Goal: Communication & Community: Answer question/provide support

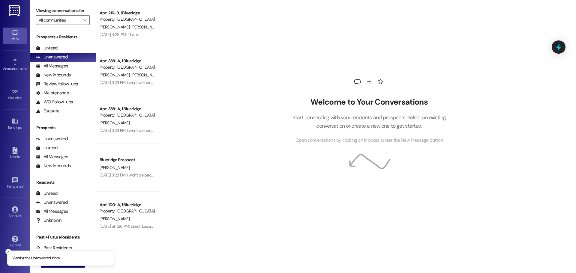
click at [8, 252] on icon "Close toast" at bounding box center [9, 252] width 4 height 4
click at [46, 267] on button " New Message" at bounding box center [63, 263] width 44 height 10
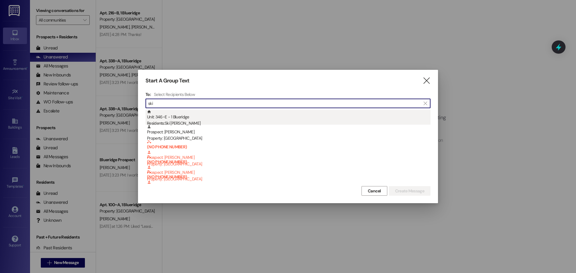
type input "ski"
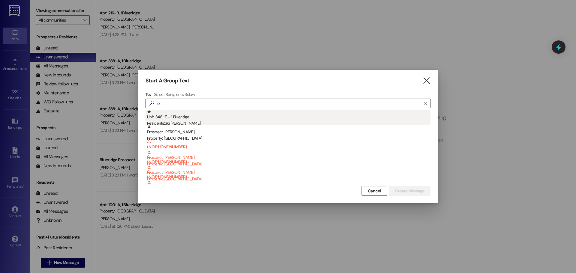
click at [242, 116] on div "Unit: 346~E - 1 Blueridge Residents: Ski Dalgleish" at bounding box center [289, 118] width 284 height 17
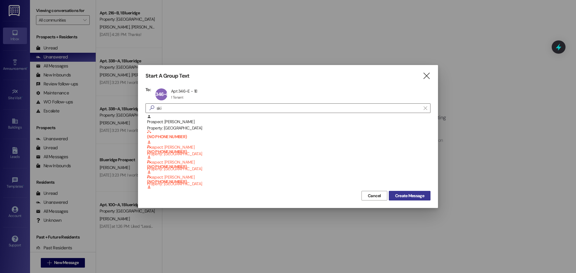
click at [398, 194] on span "Create Message" at bounding box center [409, 196] width 29 height 6
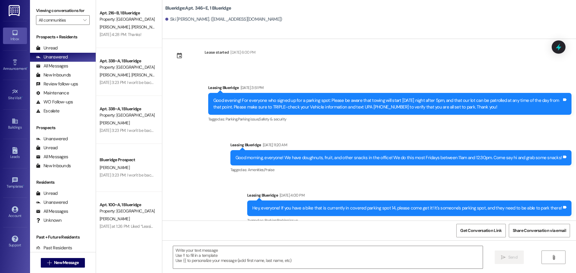
scroll to position [793, 0]
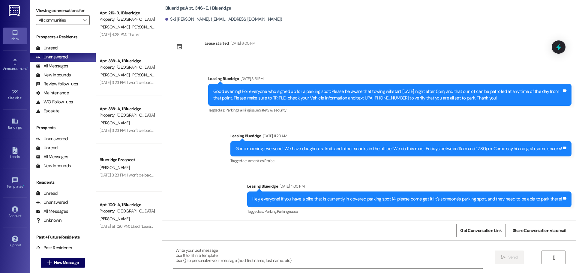
click at [297, 252] on textarea at bounding box center [328, 257] width 310 height 23
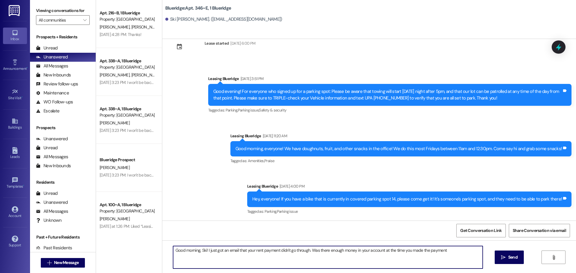
type textarea "Good morning, Ski! I just got an email that your rent payment didn't go through…"
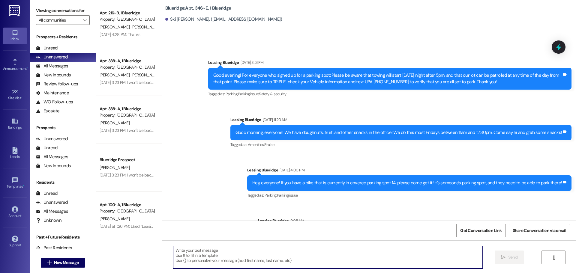
scroll to position [834, 0]
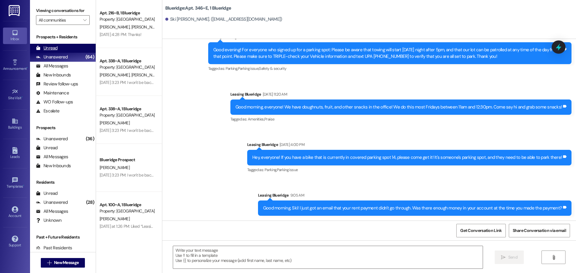
click at [65, 47] on div "Unread (0)" at bounding box center [63, 48] width 66 height 9
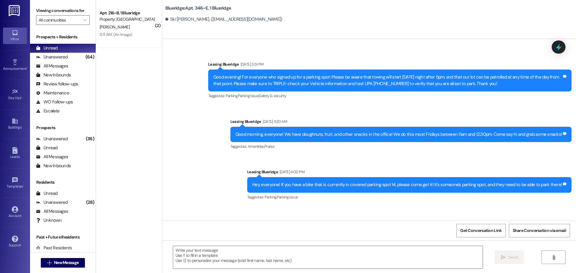
scroll to position [843, 0]
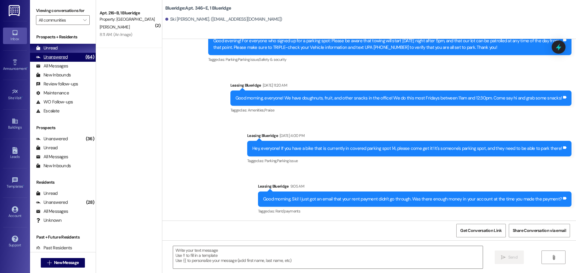
click at [71, 58] on div "Unanswered (64)" at bounding box center [63, 57] width 66 height 9
click at [69, 50] on div "Unread (0)" at bounding box center [63, 48] width 66 height 9
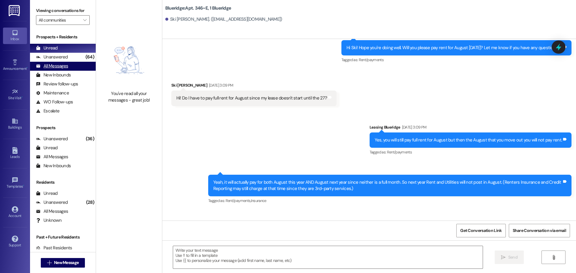
scroll to position [557, 0]
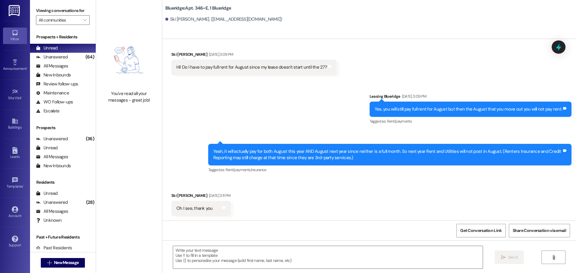
click at [308, 93] on div "Sent via SMS Leasing Blueridge Aug 12, 2025 at 3:09 PM Yes, you will still pay …" at bounding box center [369, 129] width 414 height 99
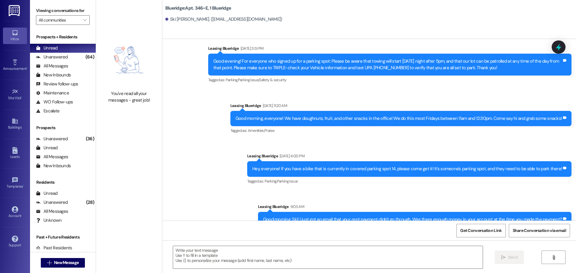
scroll to position [843, 0]
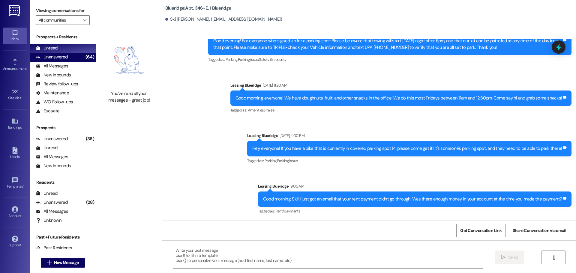
click at [84, 54] on div "(64)" at bounding box center [90, 57] width 12 height 9
click at [80, 49] on div "Unread (0)" at bounding box center [63, 48] width 66 height 9
click at [410, 180] on div "Sent via SMS Leasing Blueridge 9:05 AM Good morning, Ski! I just got an email t…" at bounding box center [415, 200] width 323 height 42
click at [429, 133] on div "Leasing Blueridge Sep 08, 2025 at 4:00 PM" at bounding box center [409, 137] width 324 height 8
click at [426, 176] on div "Announcement, sent via SMS Leasing Blueridge Sep 04, 2025 at 3:51 PM Good eveni…" at bounding box center [369, 115] width 414 height 209
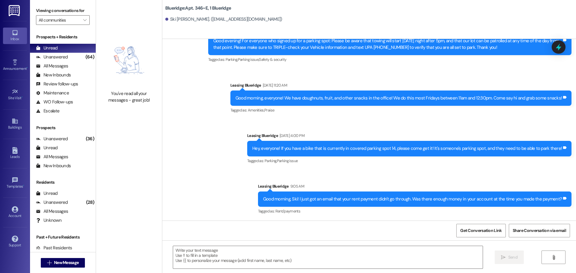
click at [219, 92] on div "Announcement, sent via SMS Leasing Blueridge Sep 04, 2025 at 3:51 PM Good eveni…" at bounding box center [369, 115] width 414 height 209
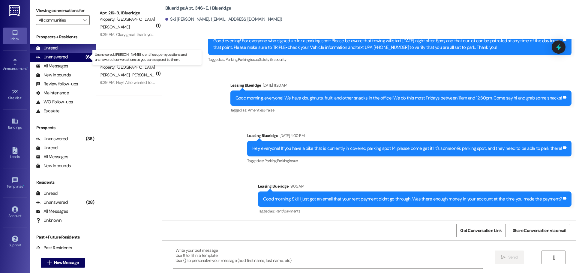
click at [61, 56] on div "Unanswered" at bounding box center [52, 57] width 32 height 6
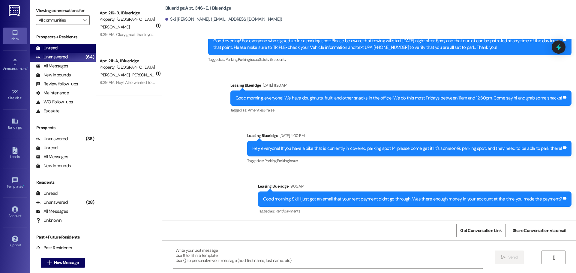
click at [62, 49] on div "Unread (0)" at bounding box center [63, 48] width 66 height 9
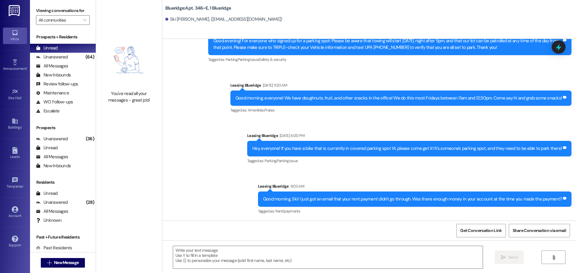
click at [439, 170] on div "Announcement, sent via SMS Leasing Blueridge Sep 04, 2025 at 3:51 PM Good eveni…" at bounding box center [369, 115] width 414 height 209
click at [490, 170] on div "Announcement, sent via SMS Leasing Blueridge Sep 04, 2025 at 3:51 PM Good eveni…" at bounding box center [369, 115] width 414 height 209
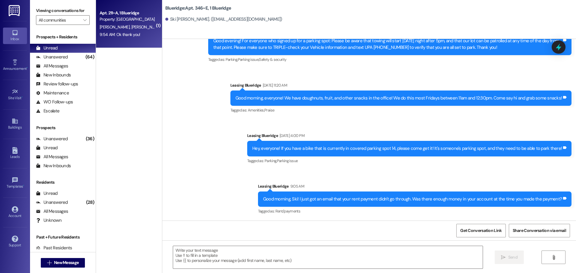
click at [106, 29] on span "[PERSON_NAME]" at bounding box center [116, 26] width 32 height 5
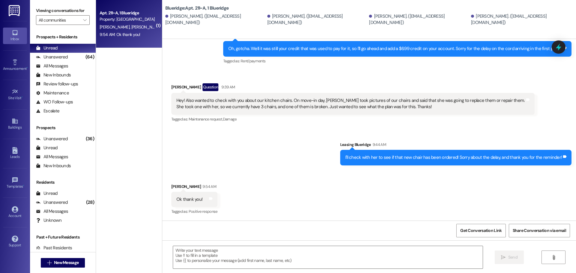
scroll to position [313, 0]
click at [314, 145] on div "Sent via SMS Leasing Blueridge 9:44 AM I'll check with her to see if that new c…" at bounding box center [369, 149] width 414 height 42
click at [496, 121] on div "Tagged as: Maintenance request , Click to highlight conversations about Mainten…" at bounding box center [352, 119] width 363 height 9
click at [326, 121] on div "Tagged as: Maintenance request , Click to highlight conversations about Mainten…" at bounding box center [352, 119] width 363 height 9
click at [402, 127] on div "Received via SMS Ellie Thacker Question 9:39 AM Hey! Also wanted to check with …" at bounding box center [353, 103] width 372 height 49
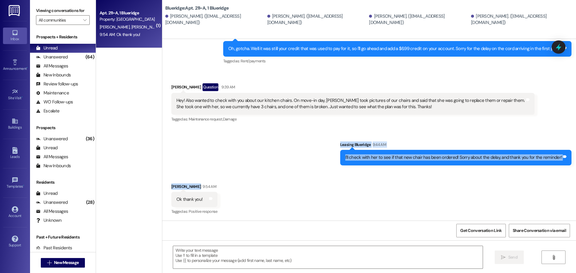
drag, startPoint x: 560, startPoint y: 123, endPoint x: 495, endPoint y: 177, distance: 84.6
click at [495, 177] on div "WO Opened request: Our front d... Apr 22, 2024 at 10:21 AM Status : Completed S…" at bounding box center [369, 130] width 414 height 182
click at [495, 177] on div "Received via SMS Ellie Thacker 9:54 AM Ok thank you! Tags and notes Tagged as: …" at bounding box center [369, 195] width 414 height 51
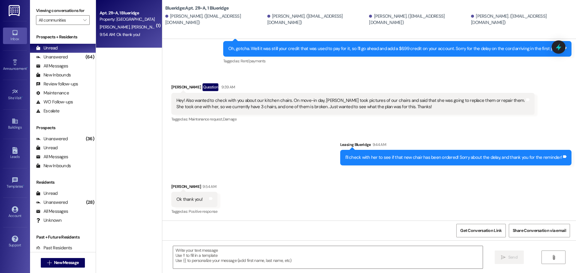
click at [309, 191] on div "Received via SMS Ellie Thacker 9:54 AM Ok thank you! Tags and notes Tagged as: …" at bounding box center [369, 195] width 414 height 51
click at [286, 155] on div "Sent via SMS Leasing Blueridge 9:44 AM I'll check with her to see if that new c…" at bounding box center [369, 149] width 414 height 42
click at [71, 56] on div "Unanswered (64)" at bounding box center [63, 57] width 66 height 9
click at [69, 47] on div "Unread (0)" at bounding box center [63, 48] width 66 height 9
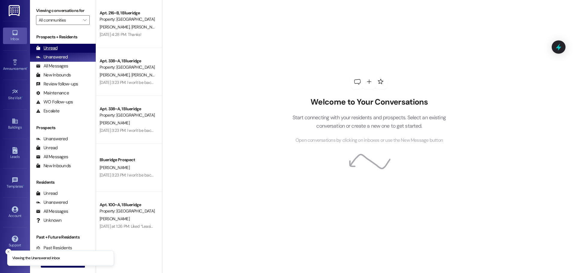
click at [41, 49] on div "Unread" at bounding box center [47, 48] width 22 height 6
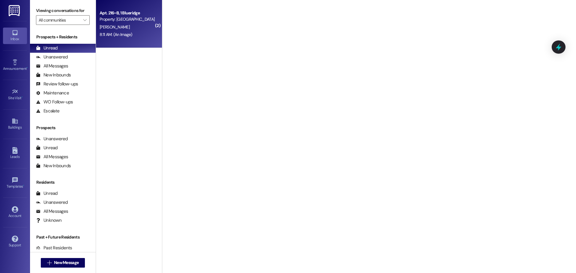
click at [105, 24] on span "[PERSON_NAME]" at bounding box center [115, 26] width 30 height 5
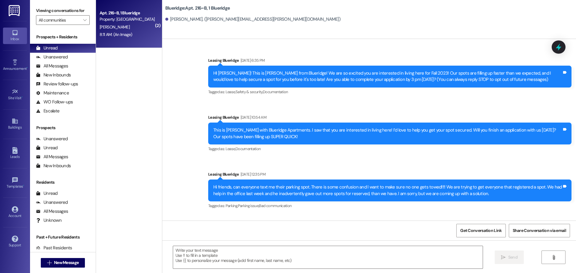
scroll to position [26754, 0]
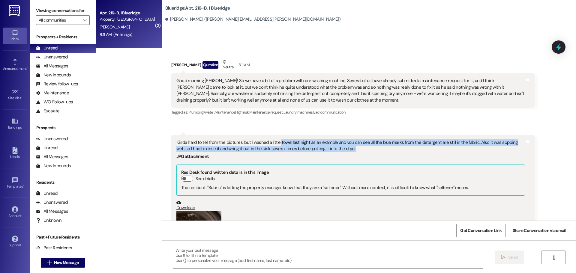
drag, startPoint x: 274, startPoint y: 65, endPoint x: 337, endPoint y: 71, distance: 63.9
click at [337, 140] on div "Kinda hard to tell from the pictures, but I washed a little towel last night as…" at bounding box center [350, 146] width 349 height 13
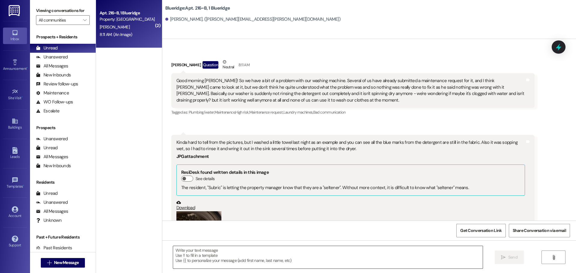
click at [287, 256] on textarea at bounding box center [328, 257] width 310 height 23
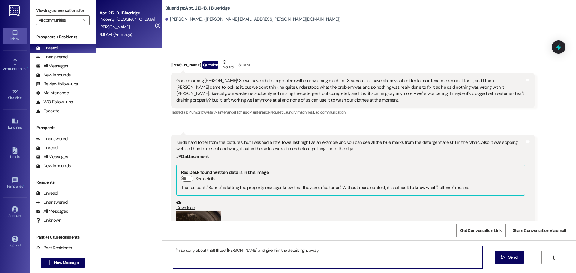
type textarea "I'm so sorry about that! I'll text Carlos and give him the details right away!"
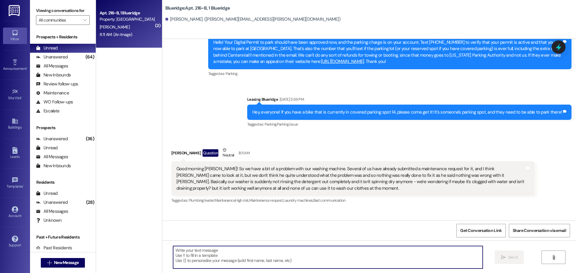
scroll to position [26663, 0]
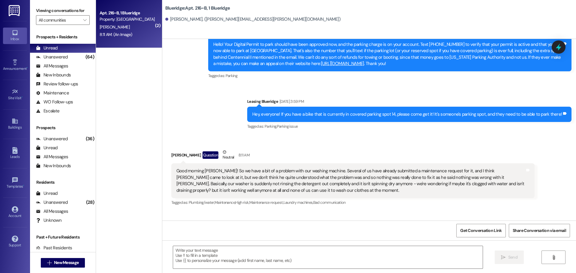
click at [547, 136] on div "Received via SMS Hailey Phister Question Neutral 8:11 AM Good morning Ian! So w…" at bounding box center [369, 262] width 414 height 252
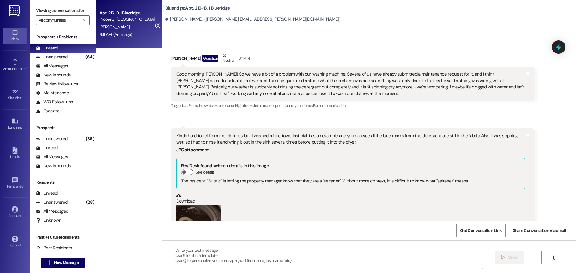
scroll to position [26795, 0]
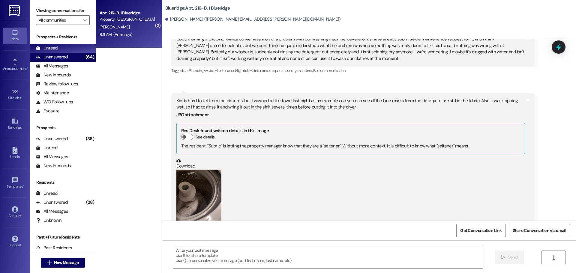
click at [75, 54] on div "Unanswered (64)" at bounding box center [63, 57] width 66 height 9
click at [76, 51] on div "Unread (0)" at bounding box center [63, 48] width 66 height 9
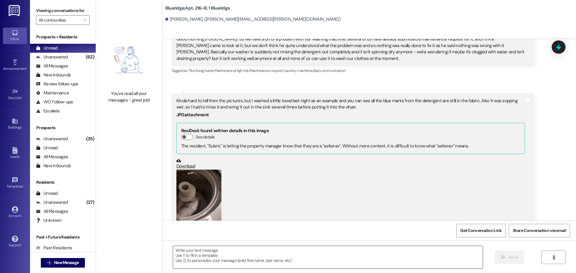
click at [256, 262] on textarea at bounding box center [328, 257] width 310 height 23
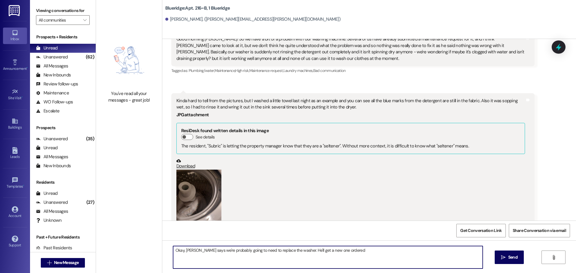
type textarea "Okay, Carlos says we're probably going to need to replace the washer. He'll get…"
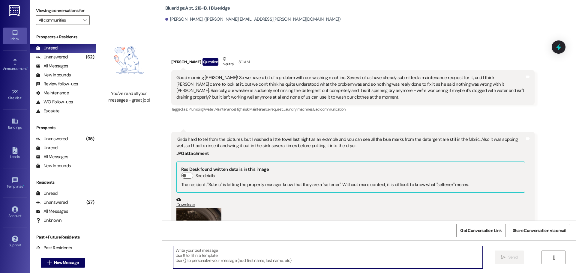
scroll to position [26753, 0]
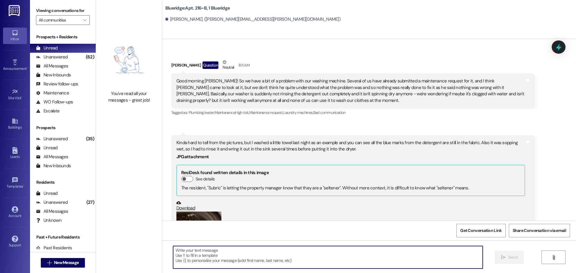
click at [329, 212] on div "(Click to zoom)" at bounding box center [350, 246] width 349 height 68
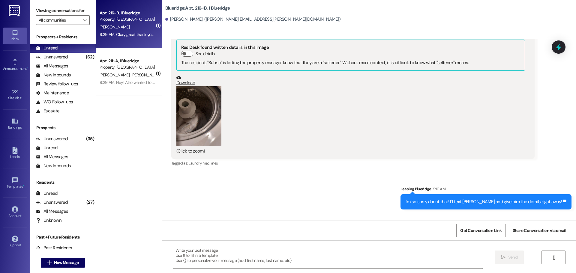
scroll to position [26879, 0]
click at [278, 263] on textarea at bounding box center [328, 257] width 310 height 23
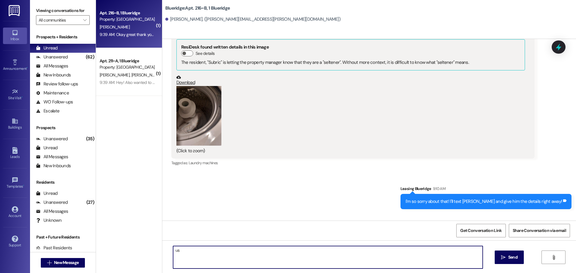
type textarea "u"
type textarea "It usually takes about 3-4 days to arrive. Are you guys able to use a neighbor'…"
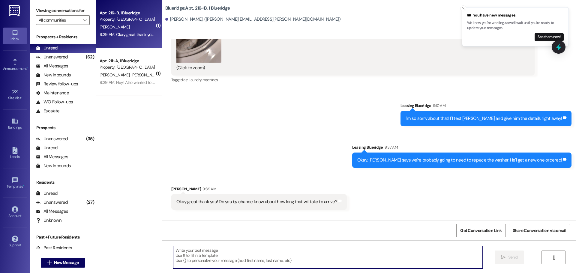
scroll to position [26963, 0]
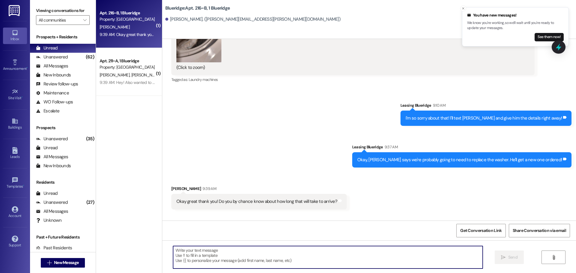
click at [339, 254] on textarea at bounding box center [328, 257] width 310 height 23
click at [408, 257] on textarea at bounding box center [328, 257] width 310 height 23
type textarea "Okey doke!"
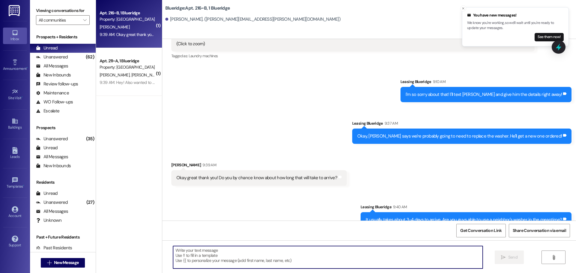
scroll to position [27005, 0]
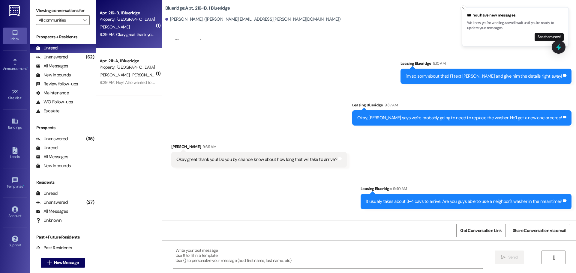
drag, startPoint x: 368, startPoint y: 184, endPoint x: 357, endPoint y: 181, distance: 10.7
click at [367, 256] on div "Sent via SMS Leasing Blueridge 9:41 AM Okey doke! Tags and notes" at bounding box center [369, 277] width 414 height 42
click at [464, 8] on icon "Close toast" at bounding box center [463, 9] width 4 height 4
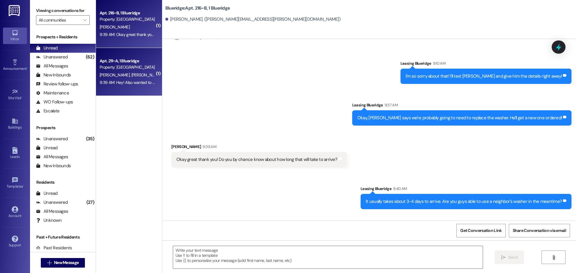
click at [118, 85] on div "9:39 AM: Hey! Also wanted to check with you about our kitchen chairs. On move-i…" at bounding box center [127, 83] width 57 height 8
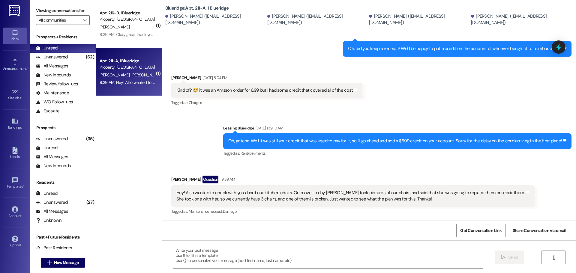
scroll to position [221, 0]
click at [131, 94] on div "Apt. 211~A, 1 Blueridge Property: Blueridge J. Burnside E. Thacker M. Green H. …" at bounding box center [129, 72] width 66 height 48
click at [363, 170] on div "Received via SMS Ellie Thacker Question 9:39 AM Hey! Also wanted to check with …" at bounding box center [369, 191] width 414 height 58
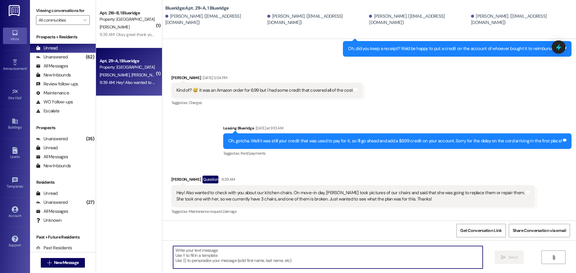
click at [376, 251] on textarea at bounding box center [328, 257] width 310 height 23
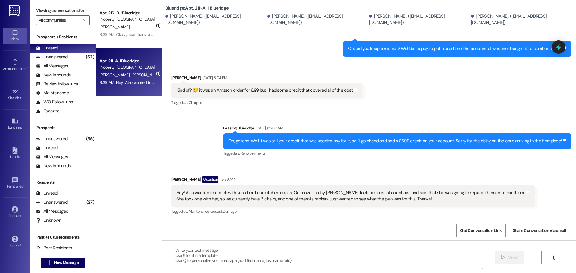
click at [284, 268] on textarea at bounding box center [328, 257] width 310 height 23
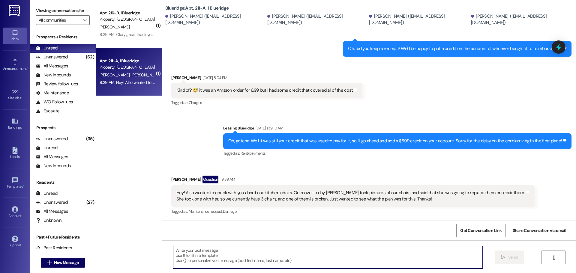
click at [289, 259] on textarea at bounding box center [328, 257] width 310 height 23
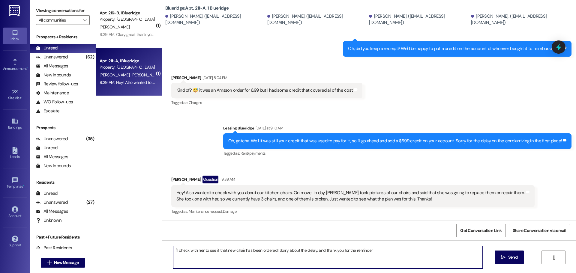
type textarea "I'll check with her to see if that new chair has been ordered! Sorry about the …"
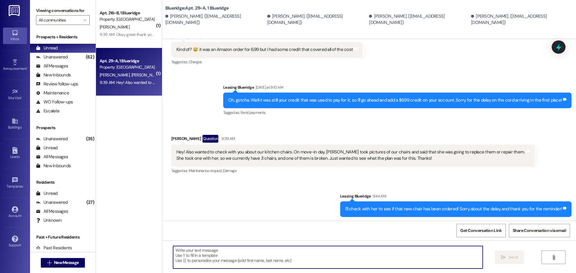
scroll to position [263, 0]
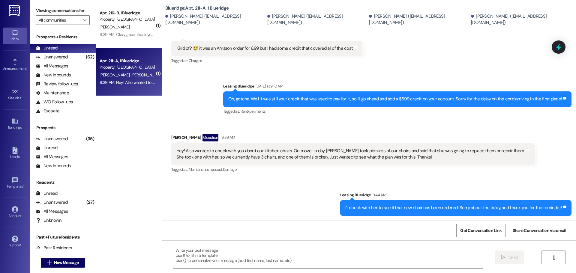
click at [547, 158] on div "Received via SMS Ellie Thacker Question 9:39 AM Hey! Also wanted to check with …" at bounding box center [369, 149] width 414 height 58
click at [70, 57] on div "Unanswered (62)" at bounding box center [63, 57] width 66 height 9
click at [70, 51] on div "Unread (0)" at bounding box center [63, 48] width 66 height 9
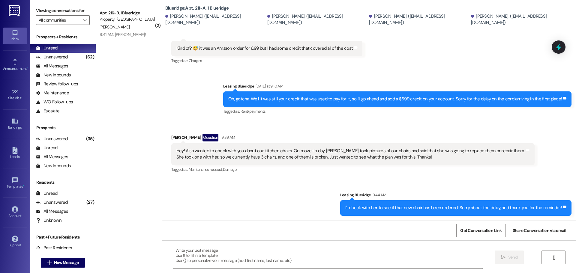
click at [334, 111] on div "Tagged as: Rent/payments Click to highlight conversations about Rent/payments" at bounding box center [397, 111] width 348 height 9
click at [382, 128] on div "Received via SMS Ellie Thacker Question 9:39 AM Hey! Also wanted to check with …" at bounding box center [369, 149] width 414 height 58
click at [188, 96] on div "Sent via SMS Leasing Blueridge Yesterday at 9:10 AM Oh, gotcha. Well it was sti…" at bounding box center [369, 95] width 414 height 51
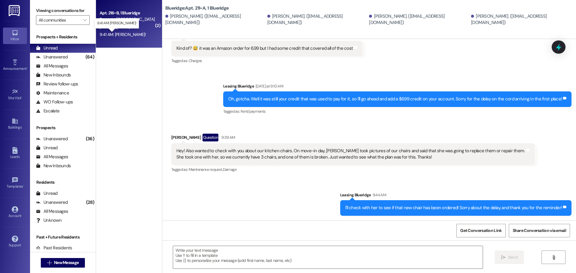
click at [124, 35] on div "9:41 AM: Okey doke! 9:41 AM: Okey doke!" at bounding box center [123, 34] width 46 height 5
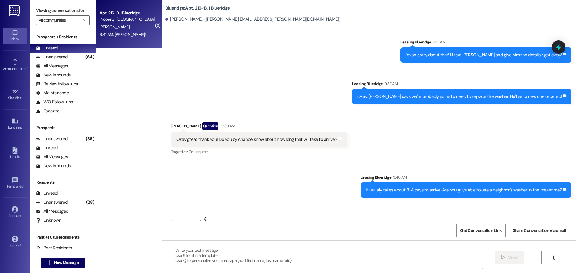
scroll to position [27036, 0]
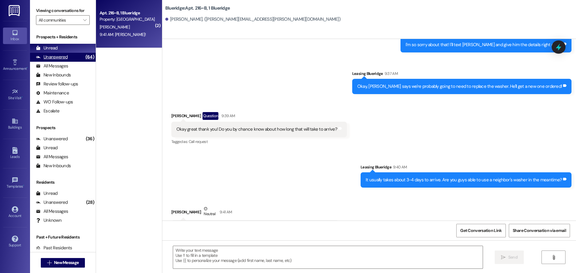
click at [66, 56] on div "Unanswered" at bounding box center [52, 57] width 32 height 6
click at [65, 49] on div "Unread (0)" at bounding box center [63, 48] width 66 height 9
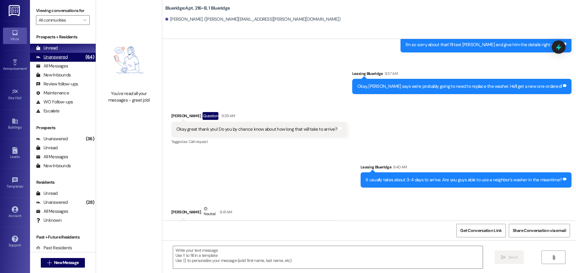
click at [74, 56] on div "Unanswered (64)" at bounding box center [63, 57] width 66 height 9
click at [73, 50] on div "Unread (0)" at bounding box center [63, 48] width 66 height 9
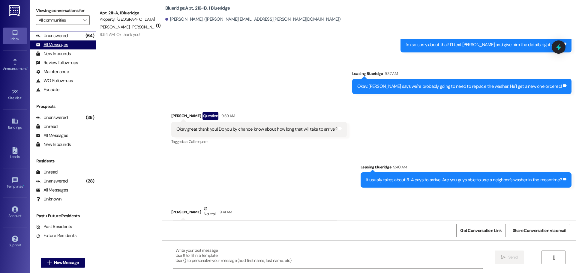
click at [63, 45] on div "All Messages" at bounding box center [52, 45] width 32 height 6
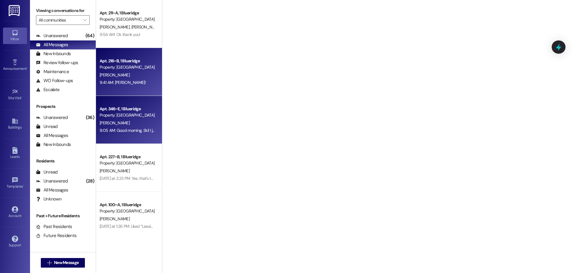
click at [125, 115] on div "Property: Blueridge" at bounding box center [128, 115] width 56 height 6
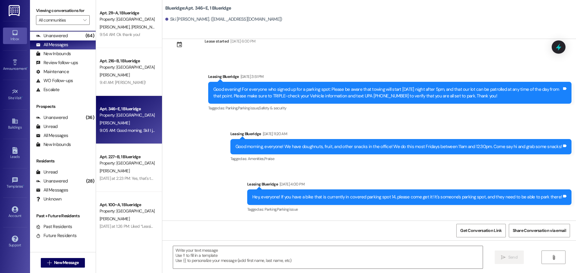
scroll to position [0, 0]
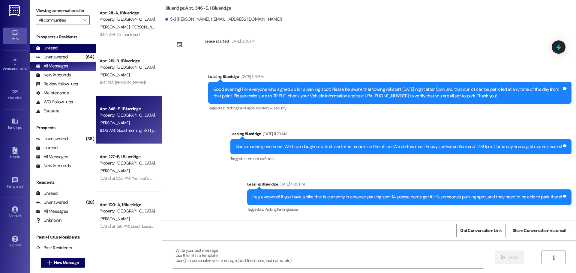
click at [58, 48] on div "Unread (0)" at bounding box center [63, 48] width 66 height 9
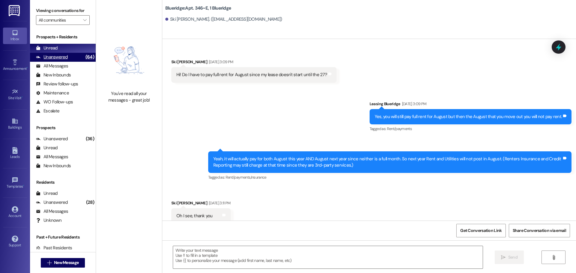
scroll to position [557, 0]
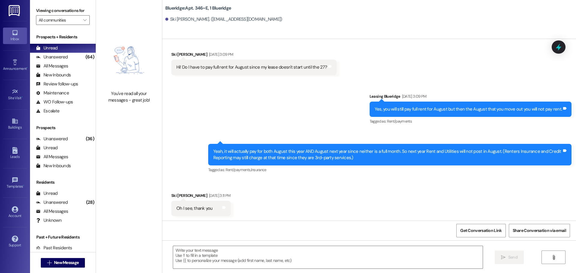
click at [228, 94] on div "Sent via SMS Leasing Blueridge Aug 12, 2025 at 3:09 PM Yes, you will still pay …" at bounding box center [369, 129] width 414 height 99
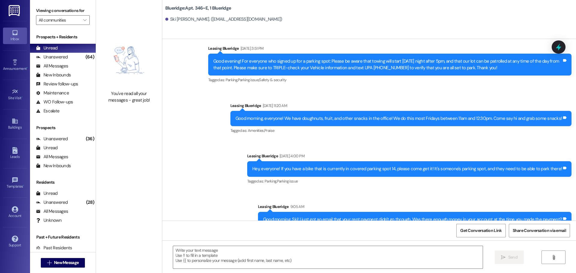
scroll to position [843, 0]
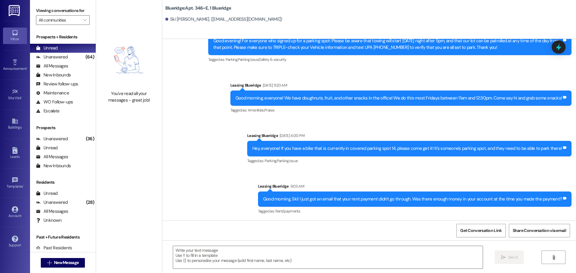
click at [450, 126] on div "Announcement, sent via SMS Leasing Blueridge Sep 04, 2025 at 3:51 PM Good eveni…" at bounding box center [369, 115] width 414 height 209
click at [463, 128] on div "Announcement, sent via SMS Leasing Blueridge Sep 04, 2025 at 3:51 PM Good eveni…" at bounding box center [369, 115] width 414 height 209
click at [42, 56] on div "Unanswered" at bounding box center [52, 57] width 32 height 6
click at [50, 50] on div "Unread" at bounding box center [47, 48] width 22 height 6
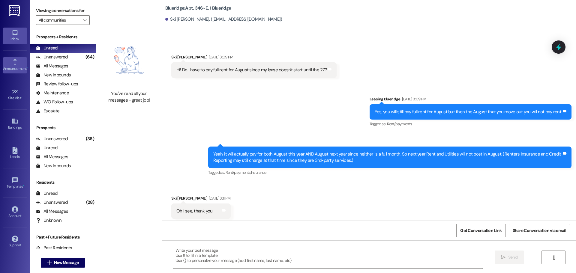
scroll to position [557, 0]
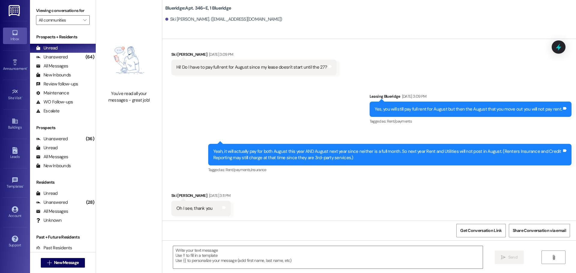
drag, startPoint x: 281, startPoint y: 97, endPoint x: 252, endPoint y: 94, distance: 28.6
click at [266, 94] on div "Sent via SMS Leasing Blueridge Aug 12, 2025 at 3:09 PM Yes, you will still pay …" at bounding box center [369, 129] width 414 height 99
click at [267, 86] on div "Sent via SMS Leasing Blueridge Aug 12, 2025 at 3:09 PM Yes, you will still pay …" at bounding box center [369, 129] width 414 height 99
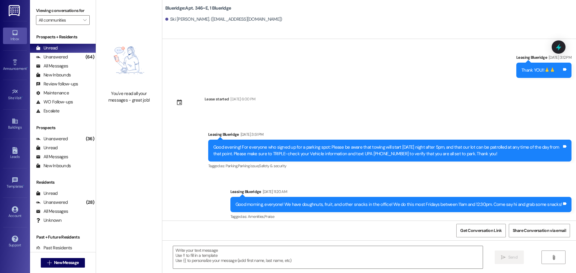
scroll to position [843, 0]
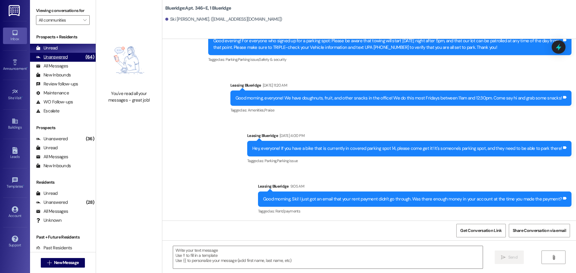
click at [50, 59] on div "Unanswered" at bounding box center [52, 57] width 32 height 6
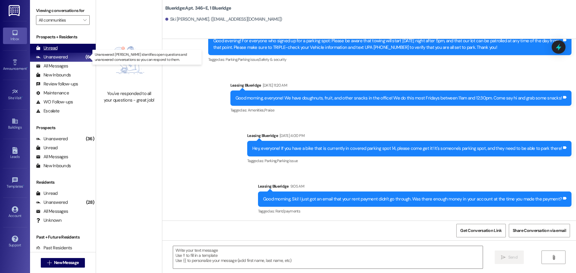
click at [58, 51] on div "Unread (0)" at bounding box center [63, 48] width 66 height 9
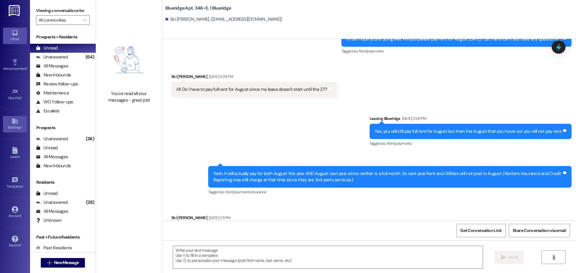
scroll to position [557, 0]
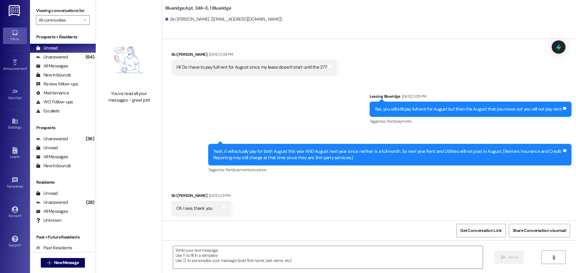
click at [309, 100] on div "Sent via SMS Leasing Blueridge Aug 12, 2025 at 3:09 PM Yes, you will still pay …" at bounding box center [369, 129] width 414 height 99
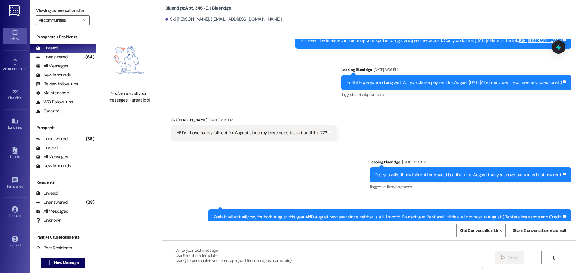
scroll to position [393, 0]
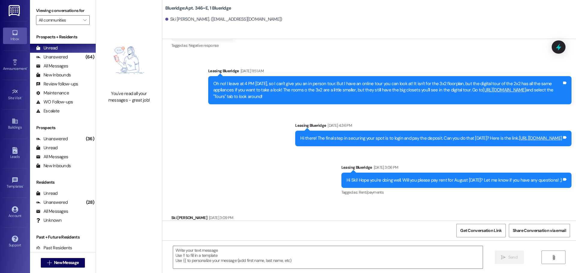
click at [514, 64] on div "Sent via SMS Leasing Blueridge Mar 14, 2025 at 11:51 AM Oh no! I leave at 4 PM …" at bounding box center [390, 86] width 372 height 46
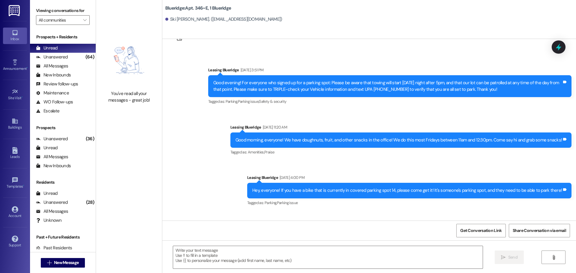
scroll to position [843, 0]
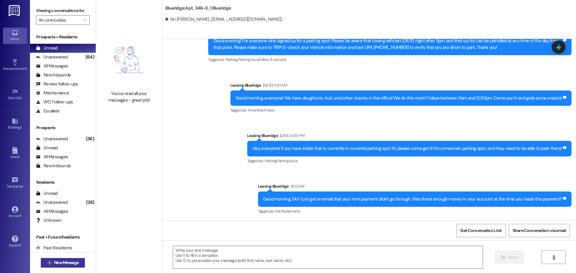
click at [56, 260] on span "New Message" at bounding box center [66, 263] width 25 height 6
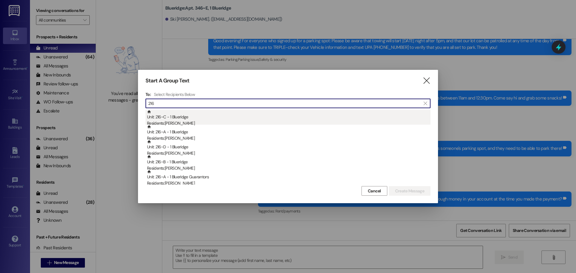
type input "216"
click at [211, 124] on div "Residents: Charlotte Pendell" at bounding box center [289, 123] width 284 height 6
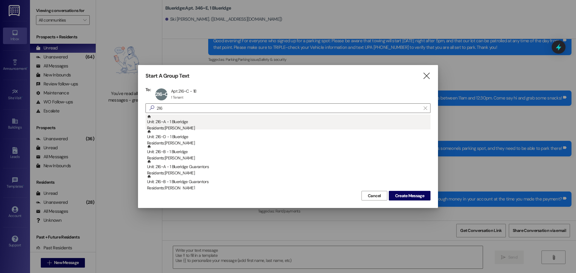
click at [211, 124] on div "Unit: 216~A - 1 Blueridge Residents: Abigail Slaughter" at bounding box center [289, 123] width 284 height 17
click at [211, 124] on div "Unit: 216~D - 1 Blueridge Residents: Olivia Wynn" at bounding box center [289, 123] width 284 height 17
click at [211, 125] on div "Unit: 216~B - 1 Blueridge Residents: Hailey Phister" at bounding box center [289, 123] width 284 height 17
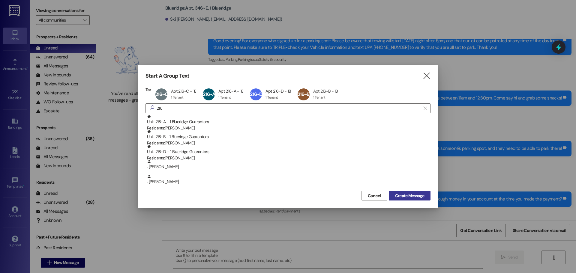
click at [426, 197] on button "Create Message" at bounding box center [410, 196] width 42 height 10
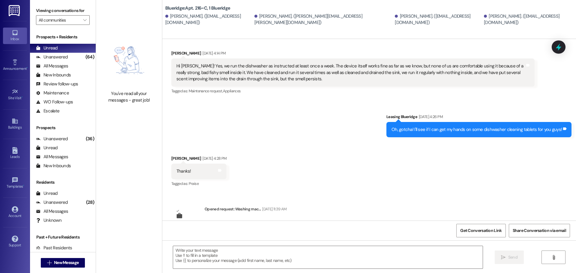
scroll to position [265, 0]
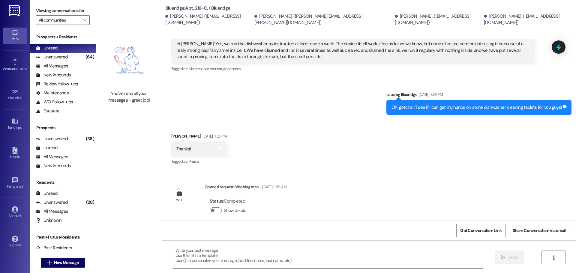
click at [313, 259] on textarea at bounding box center [328, 257] width 310 height 23
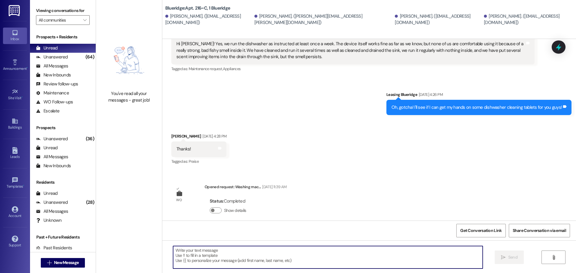
drag, startPoint x: 318, startPoint y: 255, endPoint x: 323, endPoint y: 246, distance: 9.8
click at [318, 255] on textarea at bounding box center [328, 257] width 310 height 23
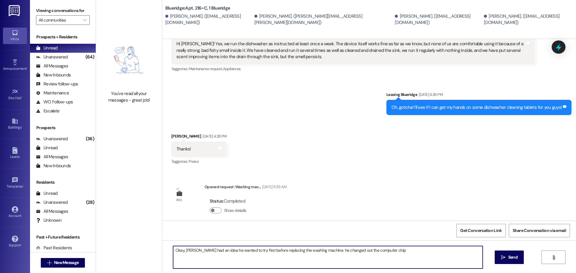
click at [320, 249] on textarea "Okay, Carlos had an idea he wanted to try first before replacing the washing ma…" at bounding box center [328, 257] width 310 height 23
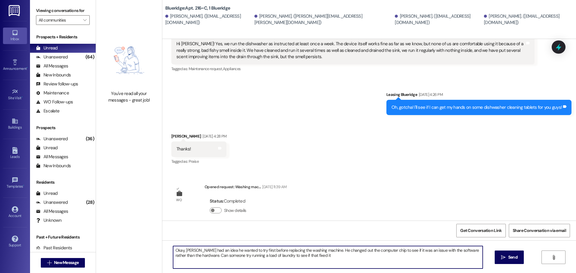
type textarea "Okay, Carlos had an idea he wanted to try first before replacing the washing ma…"
drag, startPoint x: 320, startPoint y: 258, endPoint x: 129, endPoint y: 228, distance: 192.9
click at [129, 228] on div "You've read all your messages - great job! Blueridge: Apt. 216~C, 1 Blueridge C…" at bounding box center [336, 136] width 480 height 273
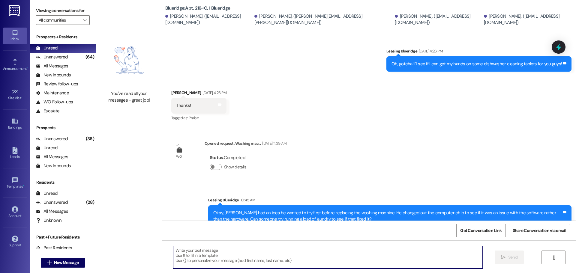
scroll to position [313, 0]
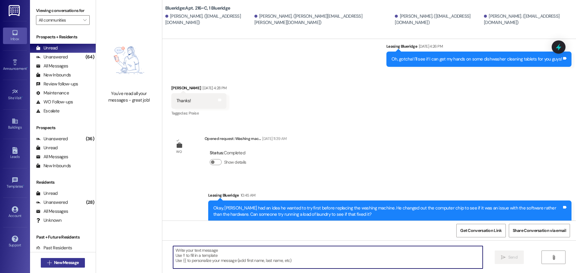
drag, startPoint x: 84, startPoint y: 264, endPoint x: 77, endPoint y: 263, distance: 7.0
click at [77, 263] on div " New Message" at bounding box center [63, 262] width 66 height 21
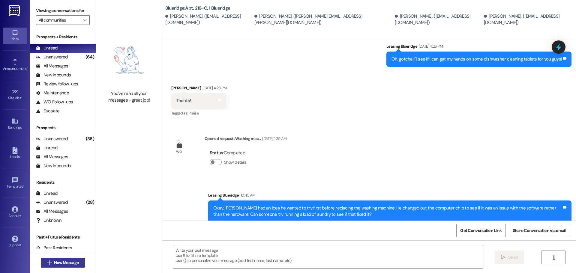
click at [77, 263] on span "New Message" at bounding box center [66, 263] width 25 height 6
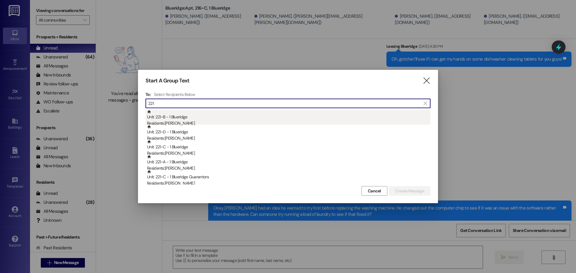
type input "221"
click at [169, 116] on div "Unit: 221~B - 1 Blueridge Residents: Emily Spencer" at bounding box center [289, 118] width 284 height 17
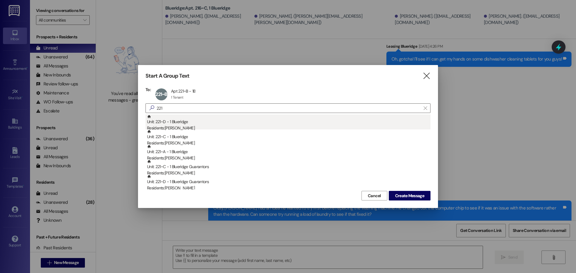
click at [171, 118] on div "Unit: 221~D - 1 Blueridge Residents: Maren Christensen" at bounding box center [289, 123] width 284 height 17
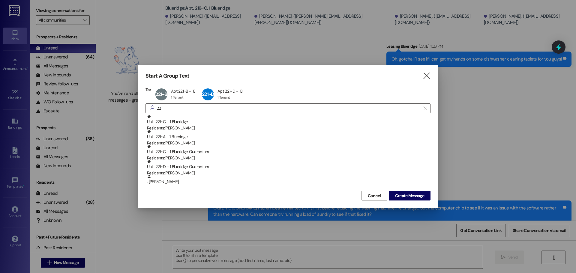
click at [176, 122] on div "Unit: 221~C - 1 Blueridge Residents: Rebecca Hampton" at bounding box center [289, 123] width 284 height 17
click at [176, 122] on div "Unit: 221~A - 1 Blueridge Residents: Sarah Spencer" at bounding box center [289, 123] width 284 height 17
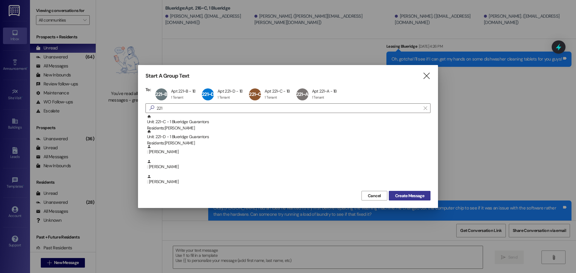
click at [420, 198] on span "Create Message" at bounding box center [409, 196] width 29 height 6
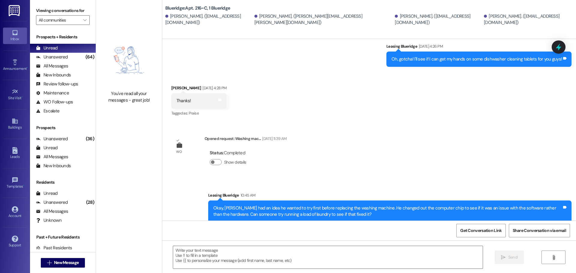
scroll to position [0, 0]
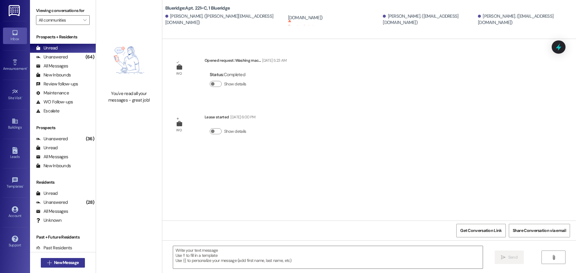
click at [54, 263] on span "New Message" at bounding box center [66, 263] width 25 height 6
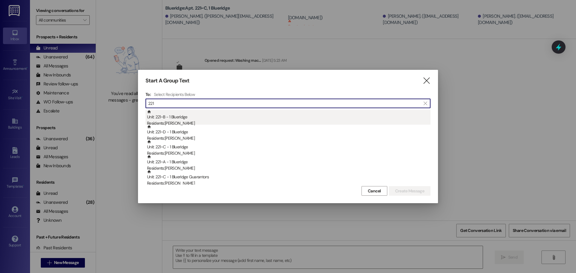
type input "221"
click at [194, 123] on div "Residents: Emily Spencer" at bounding box center [289, 123] width 284 height 6
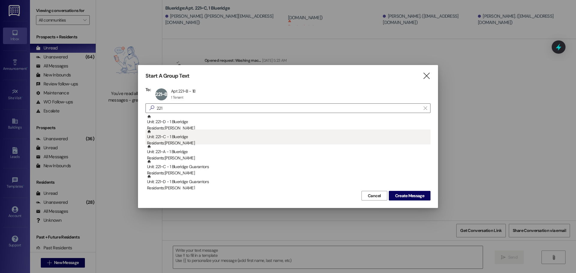
click at [206, 139] on div "Unit: 221~C - 1 Blueridge Residents: Rebecca Hampton" at bounding box center [289, 138] width 284 height 17
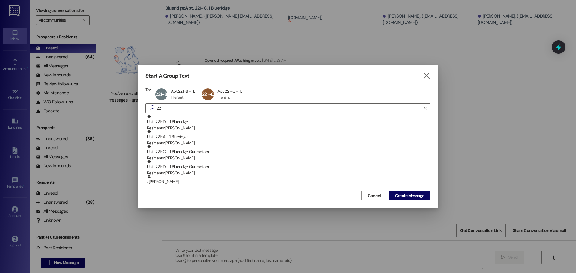
click at [206, 140] on div "Unit: 221~A - 1 Blueridge Residents: Sarah Spencer" at bounding box center [289, 138] width 284 height 17
click at [412, 195] on span "Create Message" at bounding box center [409, 196] width 29 height 6
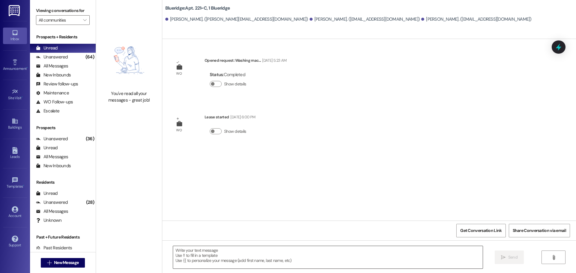
click at [384, 263] on textarea at bounding box center [328, 257] width 310 height 23
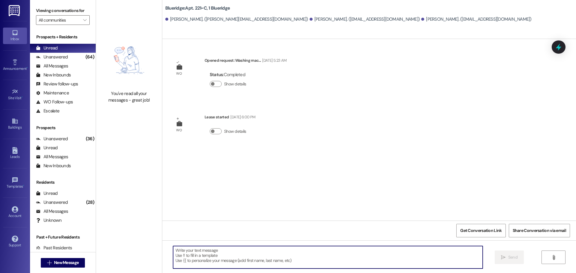
paste textarea "Okay, Carlos had an idea he wanted to try first before replacing the washing ma…"
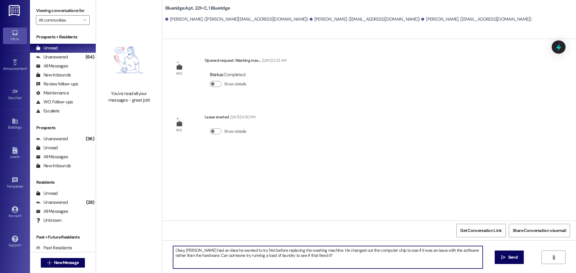
click at [173, 252] on textarea "Okay, Carlos had an idea he wanted to try first before replacing the washing ma…" at bounding box center [328, 257] width 310 height 23
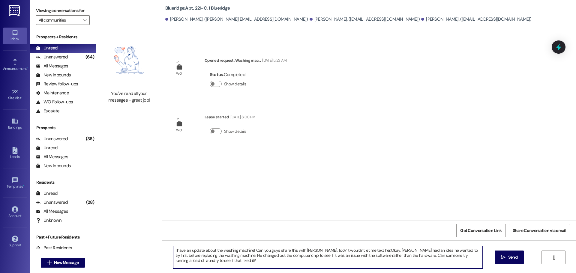
type textarea "I have an update about the washing machine! Can you guys share this with Maren,…"
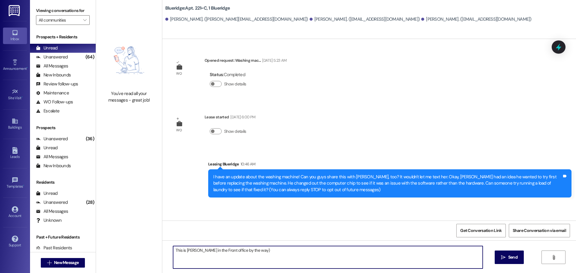
type textarea "(This is Ian in the Front office by the way)"
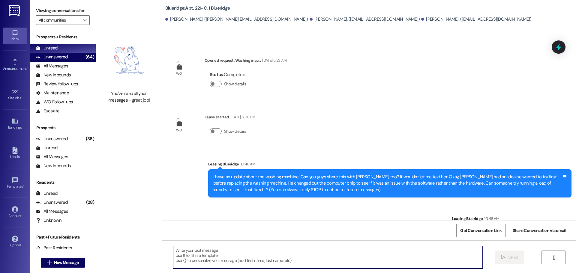
click at [66, 58] on div "Unanswered" at bounding box center [52, 57] width 32 height 6
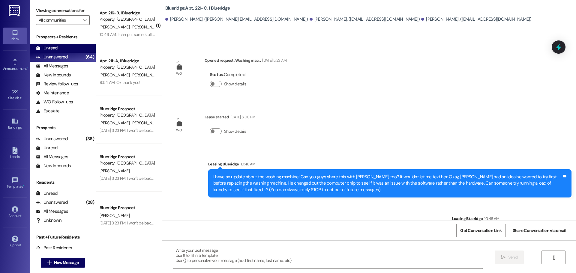
click at [68, 50] on div "Unread (0)" at bounding box center [63, 48] width 66 height 9
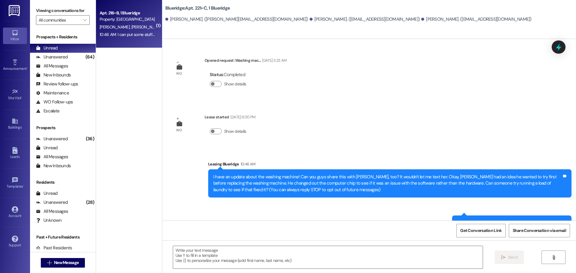
click at [130, 38] on div "10:46 AM: I can put some stuff in now and see what happens 10:46 AM: I can put …" at bounding box center [127, 35] width 57 height 8
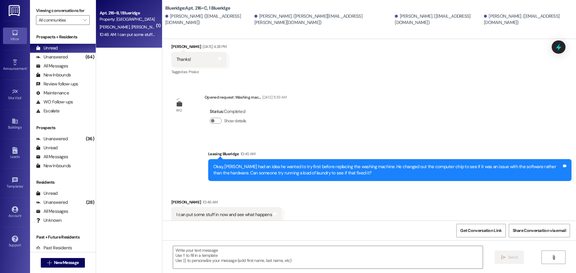
scroll to position [355, 0]
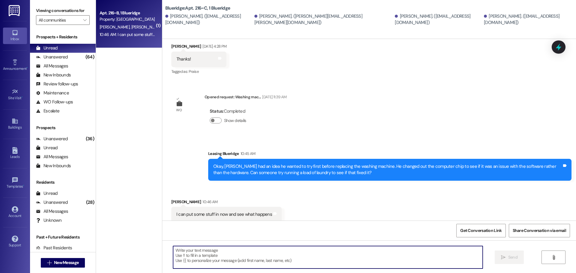
click at [269, 262] on textarea at bounding box center [328, 257] width 310 height 23
type textarea "That would be awesome, thank you!"
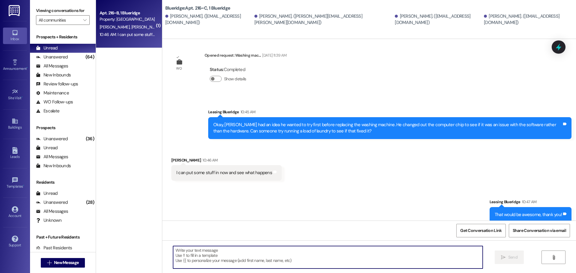
scroll to position [397, 0]
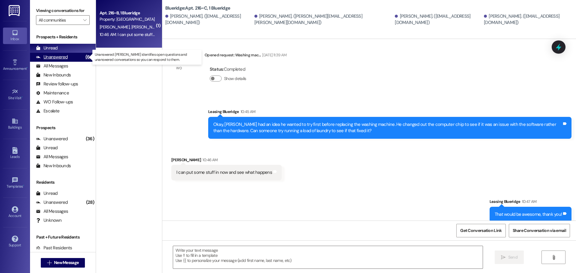
click at [69, 59] on div "Unanswered (64)" at bounding box center [63, 57] width 66 height 9
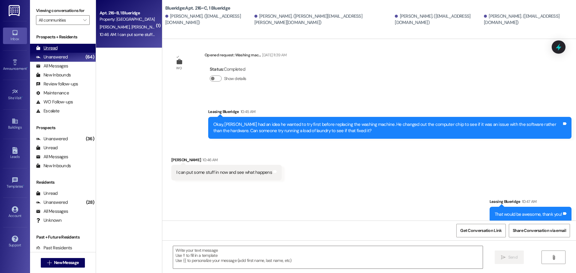
click at [70, 50] on div "Unread (0)" at bounding box center [63, 48] width 66 height 9
click at [128, 23] on div "Property: Blueridge" at bounding box center [128, 19] width 56 height 6
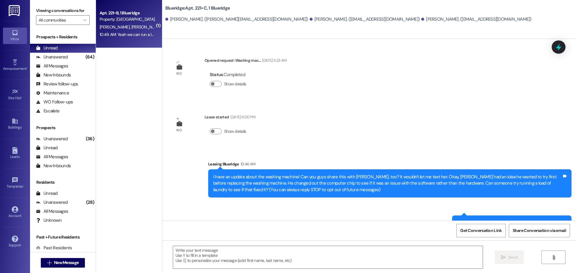
scroll to position [65, 0]
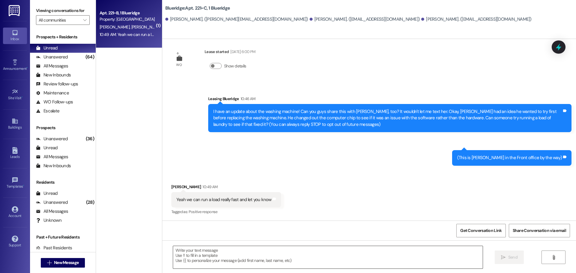
click at [283, 256] on textarea at bounding box center [328, 257] width 310 height 23
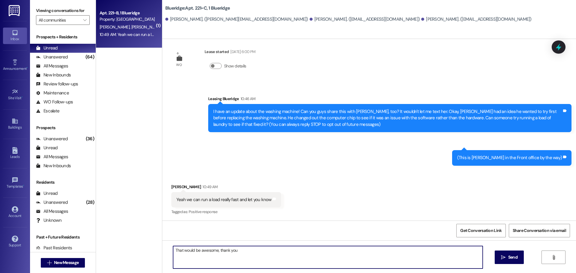
type textarea "That would be awesome, thank you!"
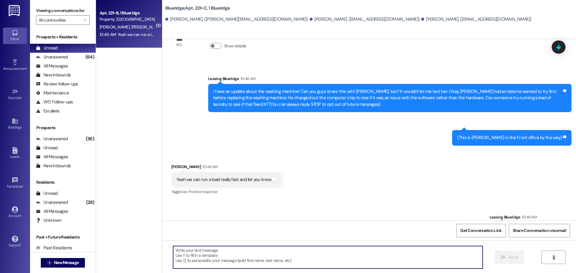
scroll to position [108, 0]
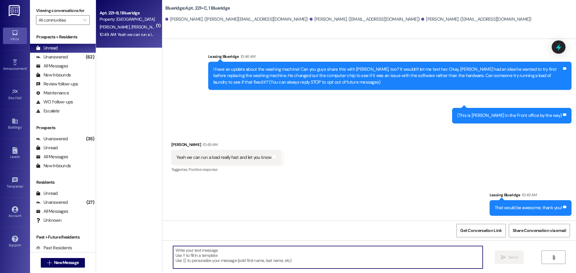
click at [263, 130] on div "Received via SMS Emily Spencer 10:49 AM Yeah we can run a load really fast and …" at bounding box center [369, 153] width 414 height 51
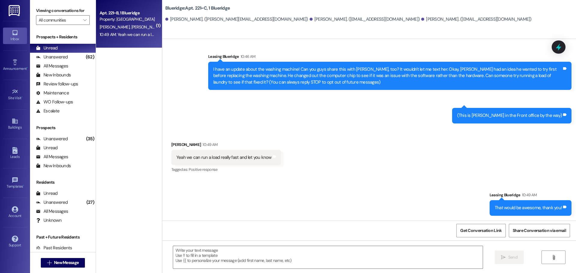
click at [352, 169] on div "Received via SMS Emily Spencer 10:49 AM Yeah we can run a load really fast and …" at bounding box center [369, 153] width 414 height 51
click at [342, 154] on div "Received via SMS Emily Spencer 10:49 AM Yeah we can run a load really fast and …" at bounding box center [369, 153] width 414 height 51
click at [346, 147] on div "Received via SMS Emily Spencer 10:49 AM Yeah we can run a load really fast and …" at bounding box center [369, 153] width 414 height 51
click at [488, 159] on div "Received via SMS Emily Spencer 10:49 AM Yeah we can run a load really fast and …" at bounding box center [369, 153] width 414 height 51
click at [473, 178] on div "Received via SMS Emily Spencer 10:49 AM Yeah we can run a load really fast and …" at bounding box center [369, 153] width 414 height 51
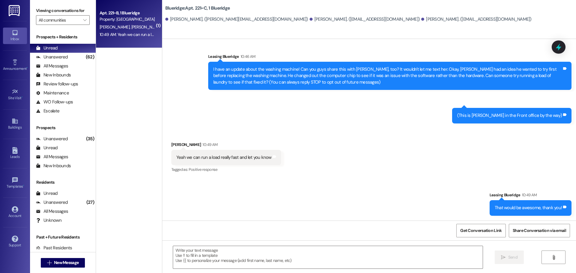
click at [403, 152] on div "Received via SMS Emily Spencer 10:49 AM Yeah we can run a load really fast and …" at bounding box center [369, 153] width 414 height 51
click at [406, 110] on div "Sent via SMS Leasing Blueridge 10:46 AM I have an update about the washing mach…" at bounding box center [369, 84] width 414 height 88
click at [418, 142] on div "Received via SMS Emily Spencer 10:49 AM Yeah we can run a load really fast and …" at bounding box center [369, 153] width 414 height 51
click at [434, 144] on div "Received via SMS Emily Spencer 10:49 AM Yeah we can run a load really fast and …" at bounding box center [369, 153] width 414 height 51
click at [48, 55] on div "Unanswered" at bounding box center [52, 57] width 32 height 6
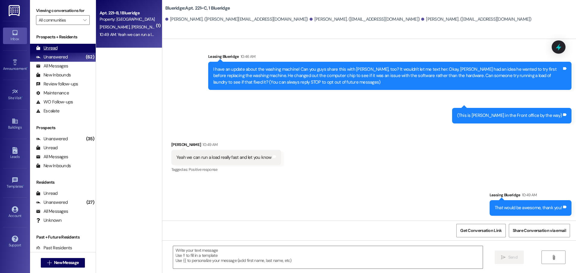
click at [47, 48] on div "Unread" at bounding box center [47, 48] width 22 height 6
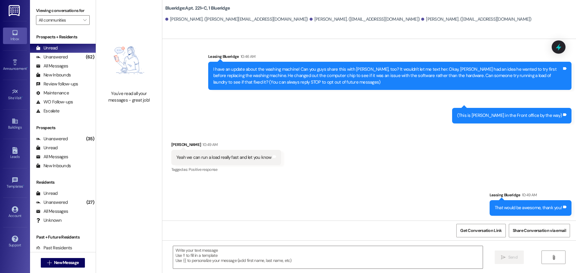
click at [295, 177] on div "Received via SMS Emily Spencer 10:49 AM Yeah we can run a load really fast and …" at bounding box center [369, 153] width 414 height 51
click at [77, 56] on div "Unanswered (62)" at bounding box center [63, 57] width 66 height 9
click at [75, 49] on div "Unread (0)" at bounding box center [63, 48] width 66 height 9
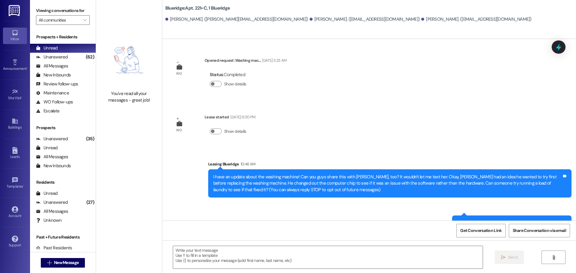
scroll to position [65, 0]
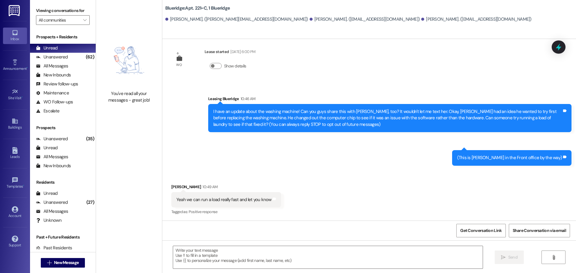
click at [286, 173] on div "Received via SMS Emily Spencer 10:49 AM Yeah we can run a load really fast and …" at bounding box center [369, 195] width 414 height 51
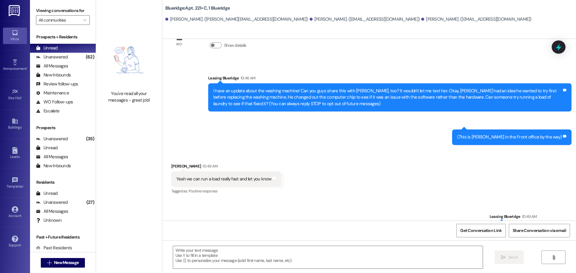
scroll to position [108, 0]
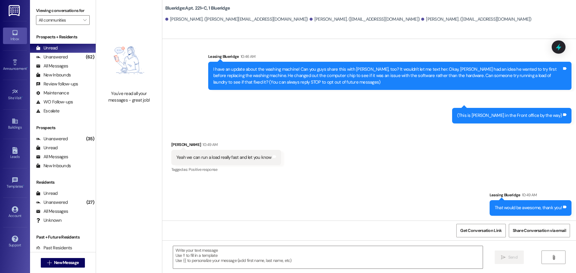
click at [392, 185] on div "Sent via SMS Leasing Blueridge 10:49 AM That would be awesome, thank you! Tags …" at bounding box center [369, 200] width 414 height 42
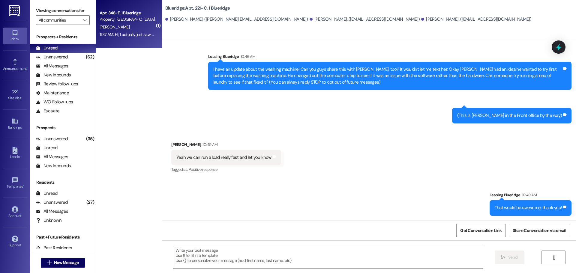
click at [126, 16] on div "Property: Blueridge" at bounding box center [128, 19] width 56 height 6
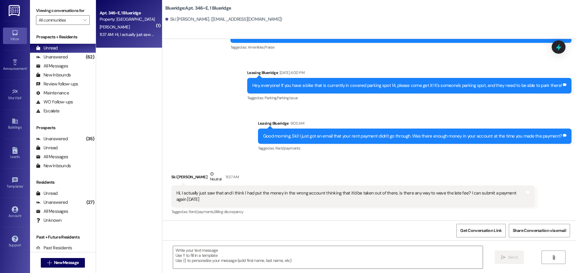
scroll to position [907, 0]
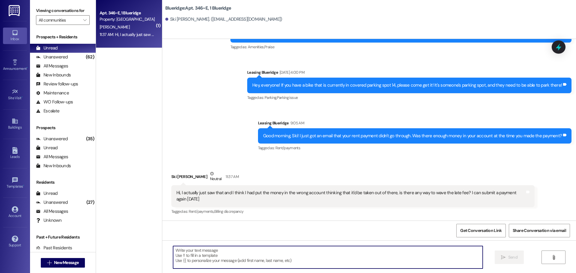
click at [335, 259] on textarea at bounding box center [328, 257] width 310 height 23
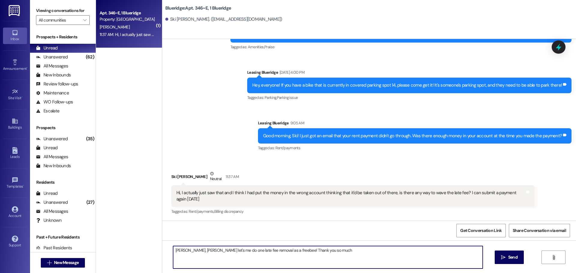
type textarea "Yeah, Jonesy let's me do one late fee removal as a freebee! Thank you so much!"
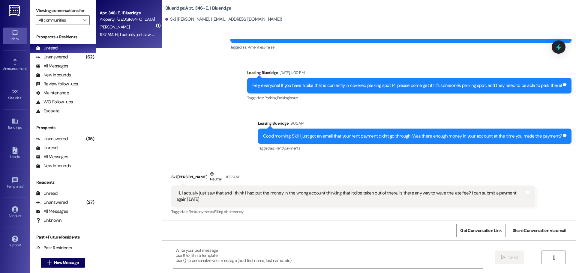
scroll to position [948, 0]
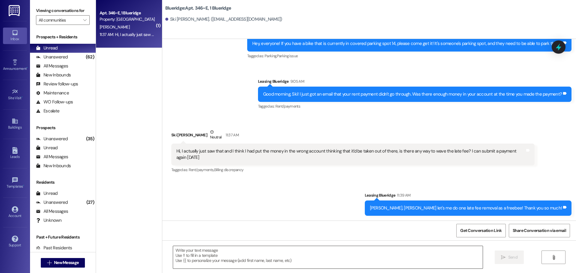
click at [332, 265] on textarea at bounding box center [328, 257] width 310 height 23
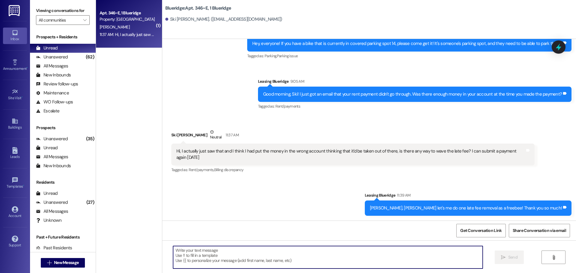
click at [359, 259] on textarea at bounding box center [328, 257] width 310 height 23
type textarea "I also removed the NSF fee"
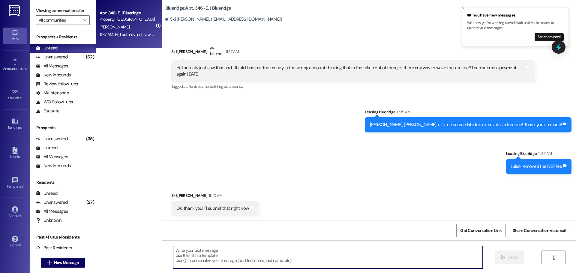
scroll to position [1032, 0]
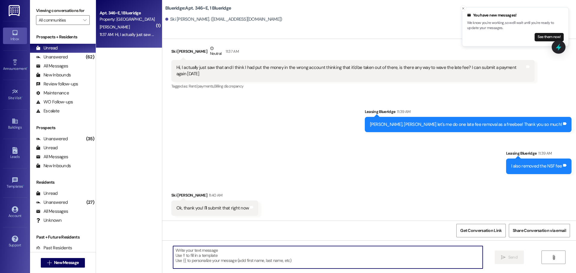
click at [309, 253] on textarea at bounding box center [328, 257] width 310 height 23
click at [356, 103] on div "Sent via SMS Leasing Blueridge 11:39 AM Yeah, Jonesy let's me do one late fee r…" at bounding box center [369, 137] width 414 height 84
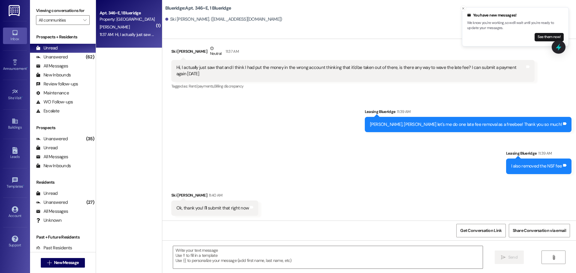
drag, startPoint x: 313, startPoint y: 143, endPoint x: 297, endPoint y: 140, distance: 15.5
click at [297, 140] on div "Sent via SMS Leasing Blueridge 11:39 AM Yeah, Jonesy let's me do one late fee r…" at bounding box center [369, 137] width 414 height 84
click at [342, 167] on div "Sent via SMS Leasing Blueridge 11:39 AM Yeah, Jonesy let's me do one late fee r…" at bounding box center [369, 137] width 414 height 84
click at [387, 123] on div "Sent via SMS Leasing Blueridge 11:39 AM Yeah, Jonesy let's me do one late fee r…" at bounding box center [369, 137] width 414 height 84
click at [463, 6] on button "Close toast" at bounding box center [463, 8] width 6 height 6
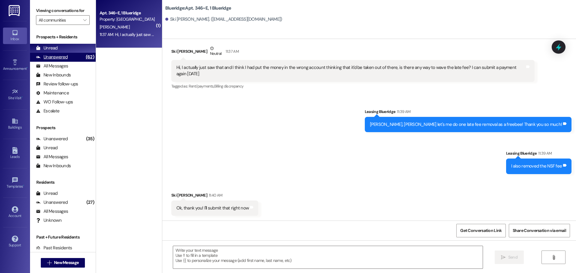
click at [75, 58] on div "Unanswered (62)" at bounding box center [63, 57] width 66 height 9
click at [75, 51] on div "Unread (0)" at bounding box center [63, 48] width 66 height 9
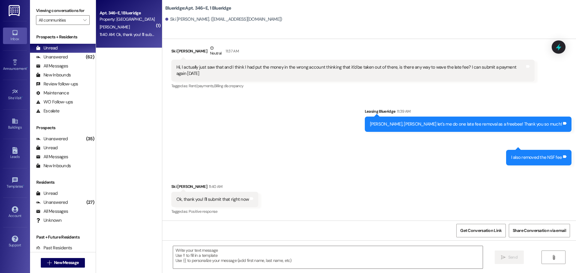
scroll to position [1033, 0]
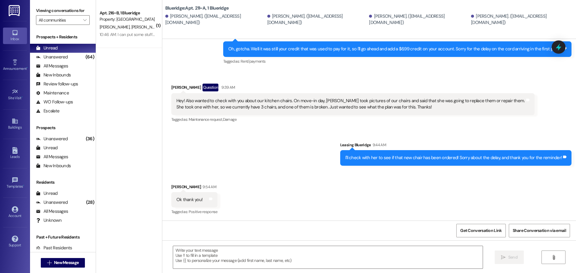
scroll to position [313, 0]
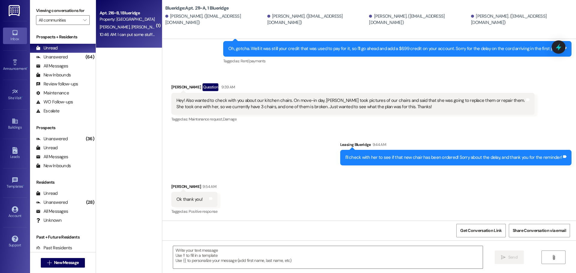
click at [146, 20] on div "Property: [GEOGRAPHIC_DATA]" at bounding box center [128, 19] width 56 height 6
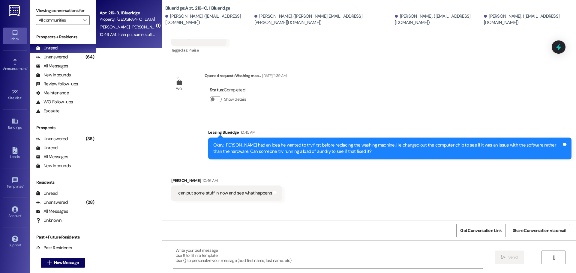
scroll to position [397, 0]
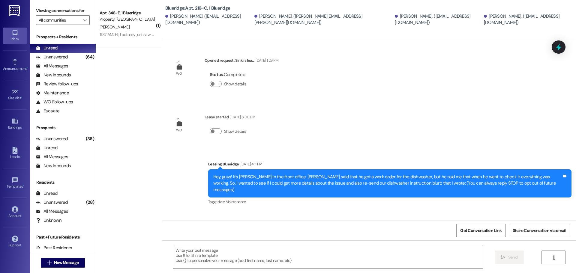
scroll to position [397, 0]
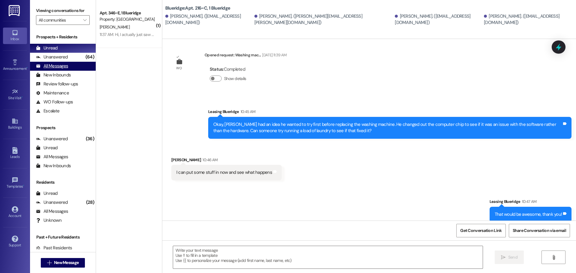
click at [72, 64] on div "All Messages (undefined)" at bounding box center [63, 66] width 66 height 9
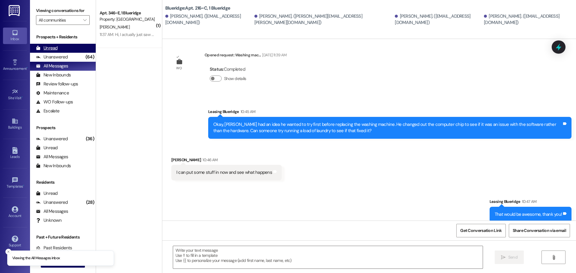
click at [71, 48] on div "Unread (0)" at bounding box center [63, 48] width 66 height 9
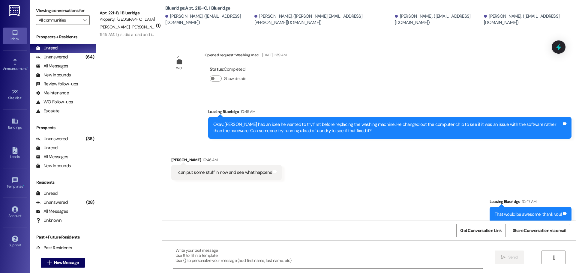
click at [294, 256] on textarea at bounding box center [328, 257] width 310 height 23
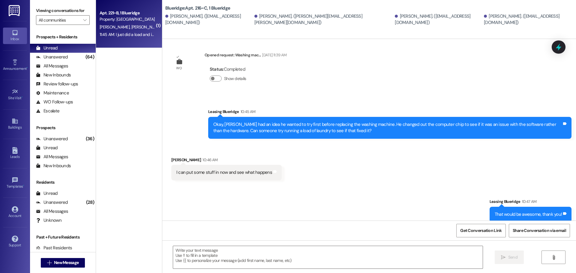
click at [114, 38] on div "11:45 AM: I just did a load and it still isn't working 11:45 AM: I just did a l…" at bounding box center [127, 35] width 57 height 8
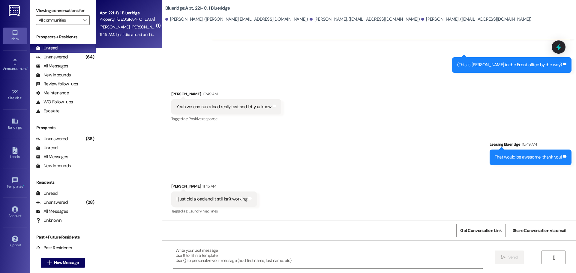
click at [272, 254] on textarea at bounding box center [328, 257] width 310 height 23
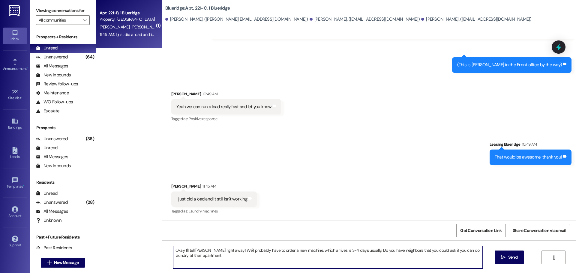
type textarea "Okay, I'll tell [PERSON_NAME] right away! We'll probably have to order a new ma…"
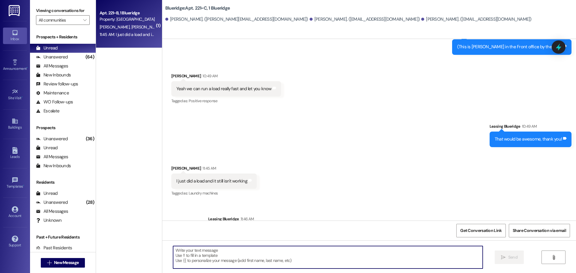
scroll to position [206, 0]
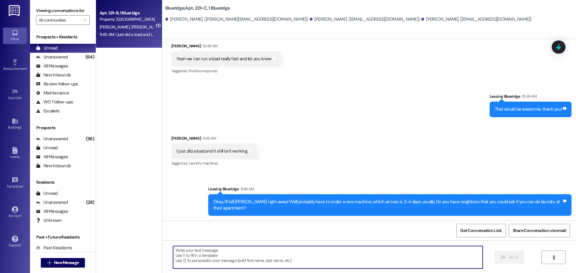
click at [278, 173] on div "Sent via SMS Leasing Blueridge 11:46 AM Okay, I'll tell [PERSON_NAME] right awa…" at bounding box center [369, 197] width 414 height 48
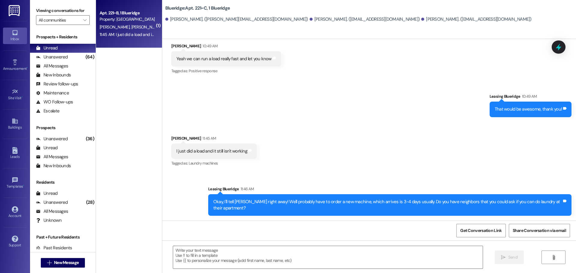
click at [371, 135] on div "Received via SMS [PERSON_NAME] 11:45 AM I just did a load and it still isn't wo…" at bounding box center [369, 147] width 414 height 51
click at [367, 138] on div "Received via SMS [PERSON_NAME] 11:45 AM I just did a load and it still isn't wo…" at bounding box center [369, 147] width 414 height 51
click at [394, 157] on div "Received via SMS [PERSON_NAME] 11:45 AM I just did a load and it still isn't wo…" at bounding box center [369, 147] width 414 height 51
click at [62, 261] on span "New Message" at bounding box center [66, 263] width 25 height 6
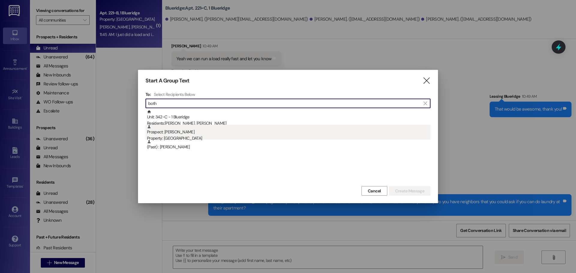
type input "both"
click at [210, 138] on div "Property: [GEOGRAPHIC_DATA]" at bounding box center [289, 138] width 284 height 6
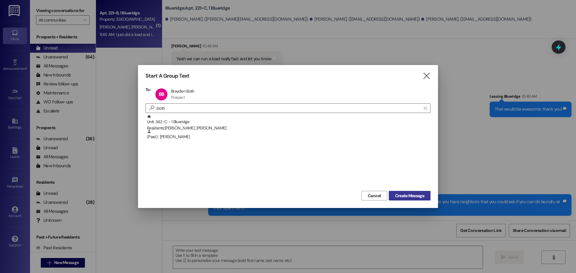
click at [411, 195] on span "Create Message" at bounding box center [409, 196] width 29 height 6
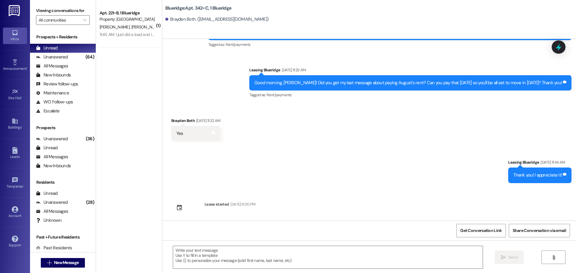
scroll to position [191, 0]
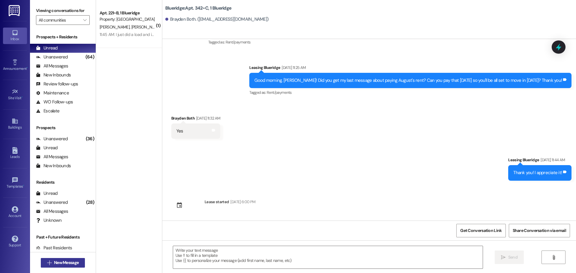
click at [69, 263] on span "New Message" at bounding box center [66, 263] width 25 height 6
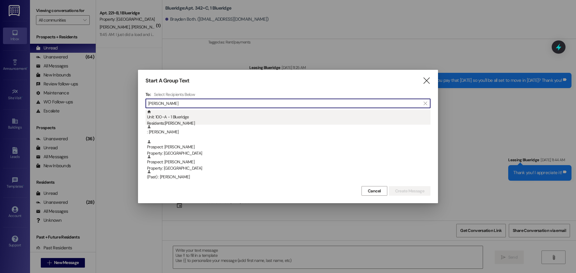
type input "[PERSON_NAME]"
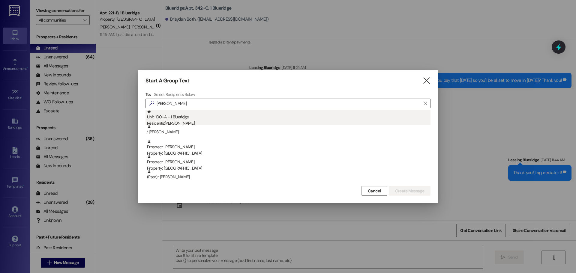
click at [170, 121] on div "Residents: [PERSON_NAME]" at bounding box center [289, 123] width 284 height 6
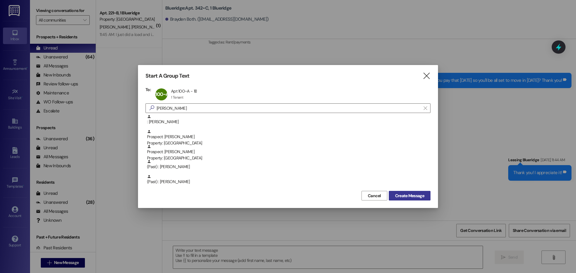
click at [413, 196] on span "Create Message" at bounding box center [409, 196] width 29 height 6
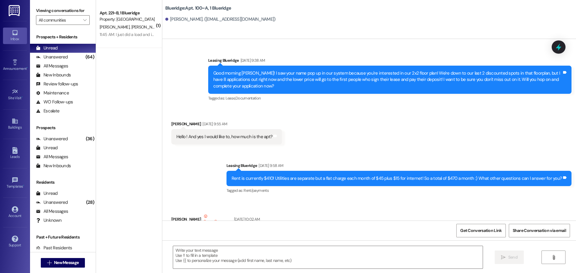
scroll to position [39040, 0]
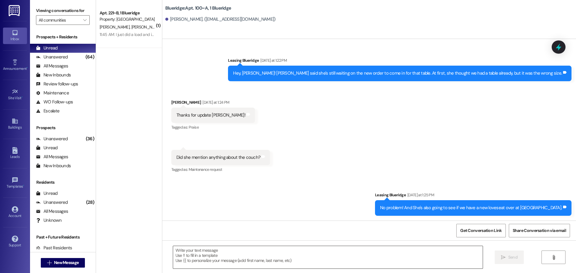
click at [323, 261] on textarea at bounding box center [328, 257] width 310 height 23
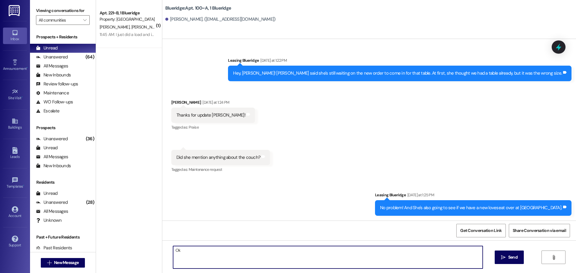
type textarea "O"
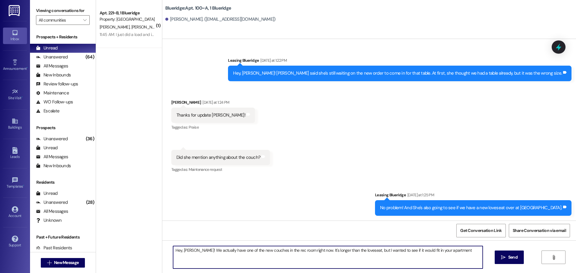
type textarea "Hey, Andrea! We actually have one of the new couches in the rec room right now.…"
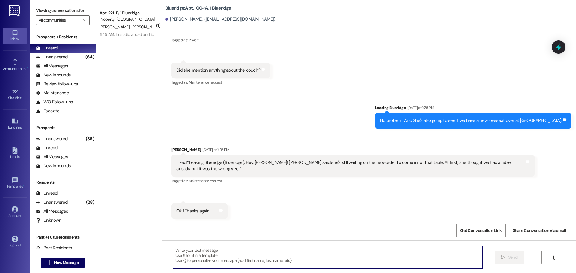
scroll to position [39130, 0]
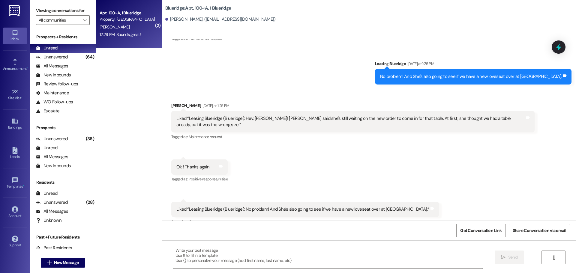
scroll to position [39172, 0]
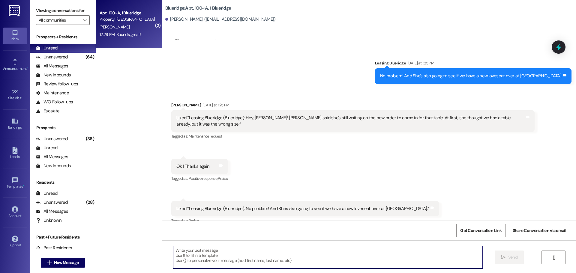
click at [249, 250] on textarea at bounding box center [328, 257] width 310 height 23
click at [223, 257] on textarea at bounding box center [328, 257] width 310 height 23
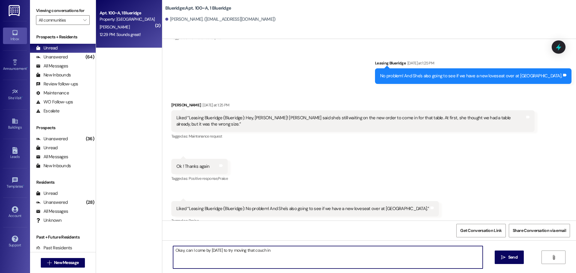
type textarea "Okay, can I come by tomorrow to try moving that couch in?"
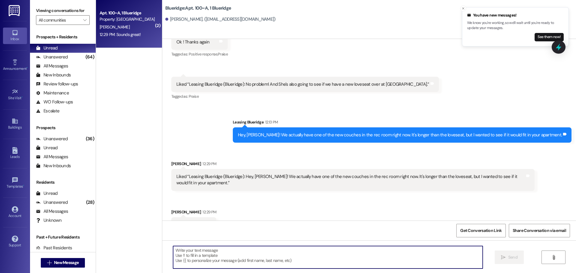
scroll to position [39297, 0]
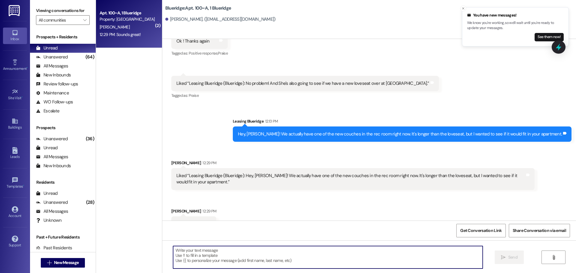
click at [304, 257] on textarea at bounding box center [328, 257] width 310 height 23
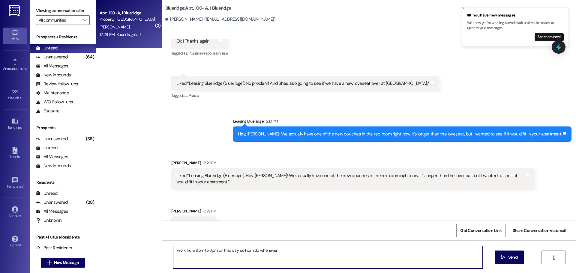
type textarea "I work from 9pm to 3pm on that day, so I can do whenever!"
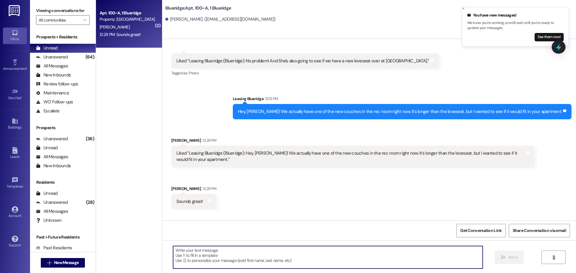
scroll to position [39339, 0]
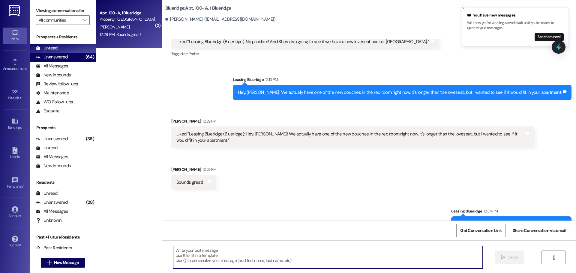
click at [84, 59] on div "(64)" at bounding box center [90, 57] width 12 height 9
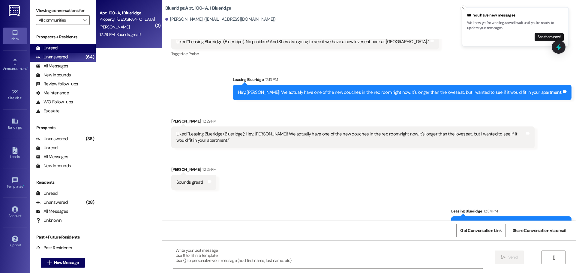
click at [76, 48] on div "Unread (0)" at bounding box center [63, 48] width 66 height 9
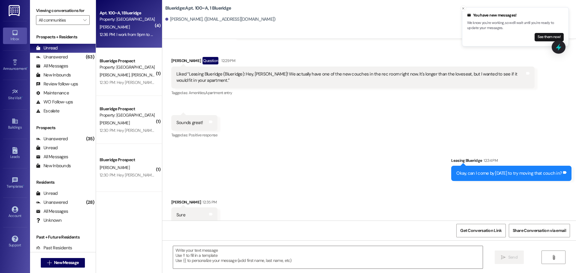
scroll to position [39401, 0]
click at [269, 252] on textarea at bounding box center [328, 257] width 310 height 23
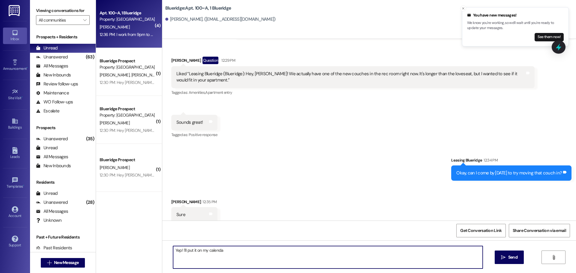
type textarea "Yep! I'll put it on my calendar"
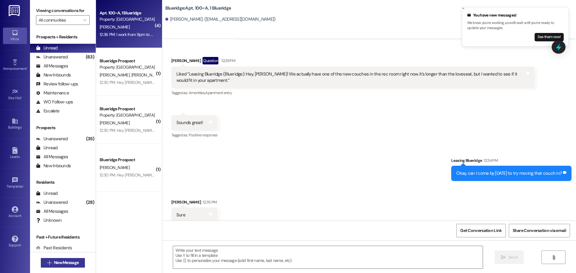
click at [50, 261] on span " New Message" at bounding box center [63, 263] width 34 height 6
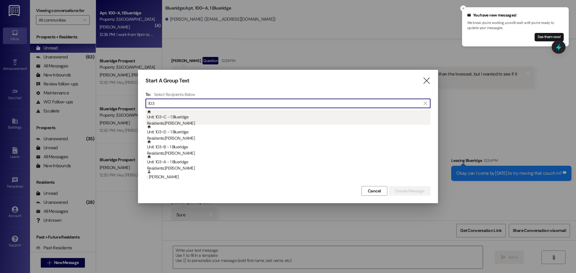
type input "103"
click at [178, 122] on div "Residents: Eleanor Lowery" at bounding box center [289, 123] width 284 height 6
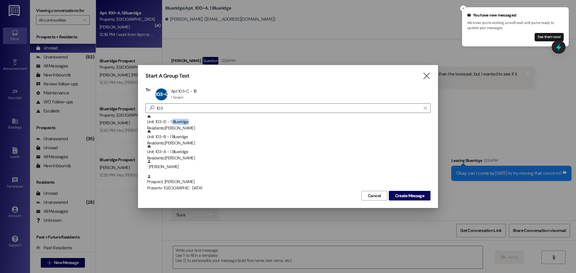
click at [178, 122] on div "Unit: 103~D - 1 Blueridge Residents: Mary Ashton" at bounding box center [289, 123] width 284 height 17
click at [178, 122] on div "Unit: 103~B - 1 Blueridge Residents: Lacie Frampton" at bounding box center [289, 123] width 284 height 17
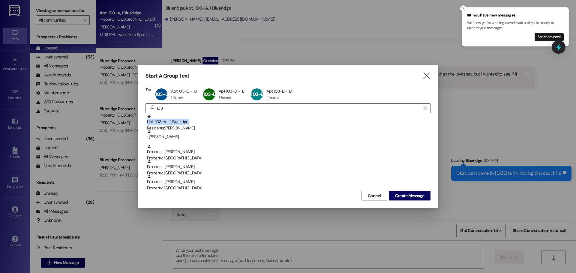
click at [178, 122] on div "Unit: 103~A - 1 Blueridge Residents: Alyssa Patton" at bounding box center [289, 123] width 284 height 17
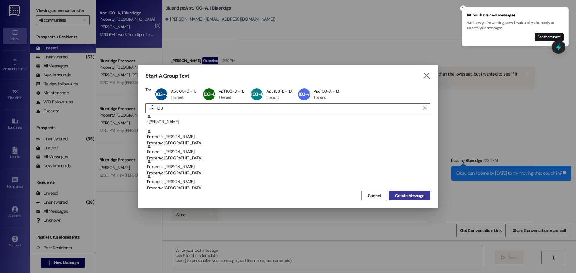
click at [419, 197] on span "Create Message" at bounding box center [409, 196] width 29 height 6
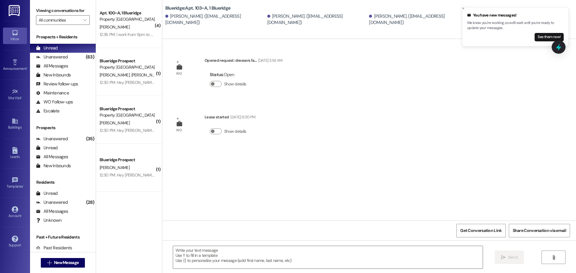
scroll to position [0, 0]
click at [327, 259] on textarea at bounding box center [328, 257] width 310 height 23
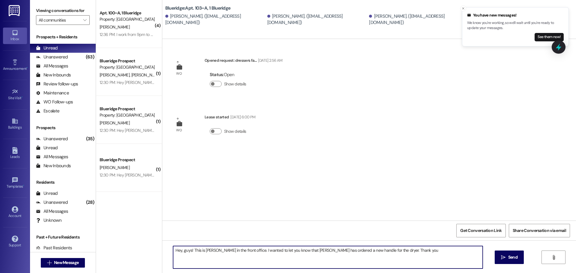
type textarea "Hey, guys! This is Ian in the front office. I wanted to let you know that Carlo…"
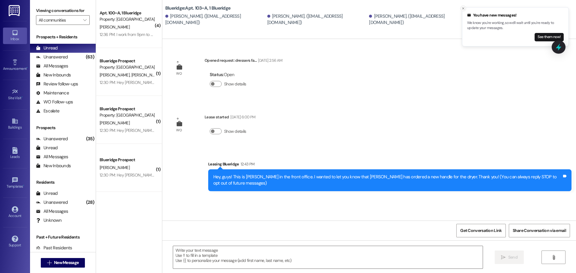
click at [465, 9] on icon "Close toast" at bounding box center [463, 9] width 4 height 4
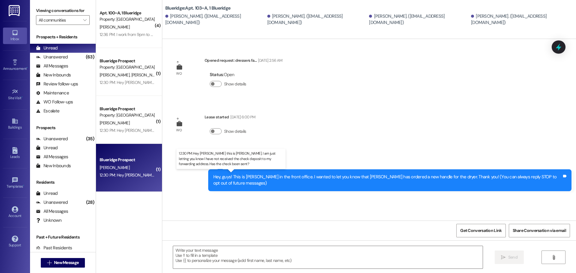
click at [112, 173] on div "12:30 PM: Hey Ian this is Rebekah Bosco. I am just letting you know I have not …" at bounding box center [251, 175] width 302 height 5
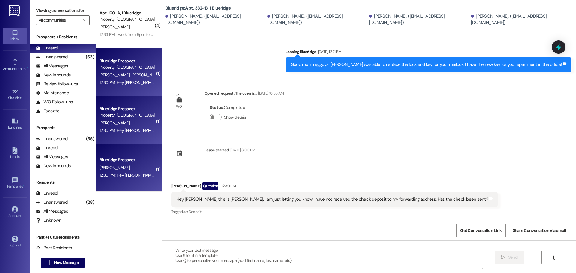
scroll to position [186, 0]
click at [79, 265] on button " New Message" at bounding box center [63, 263] width 44 height 10
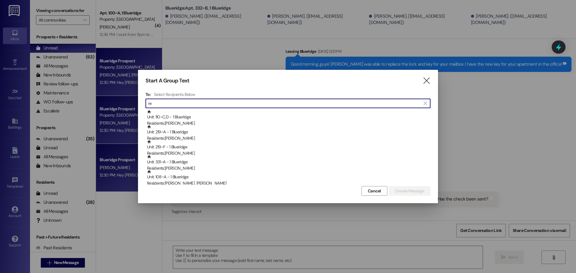
type input "r"
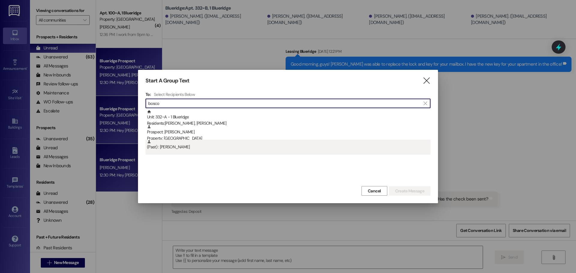
type input "bosco"
click at [185, 147] on div "(Past) : Rebekah Bosco" at bounding box center [289, 145] width 284 height 11
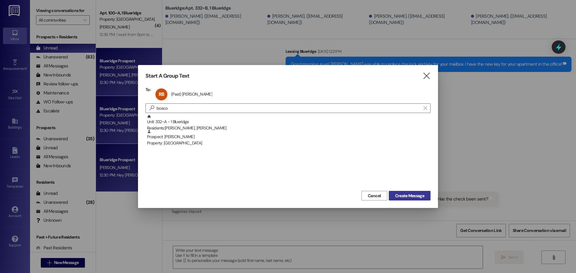
click at [415, 196] on span "Create Message" at bounding box center [409, 196] width 29 height 6
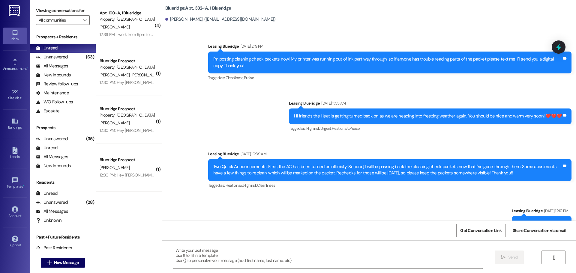
scroll to position [9841, 0]
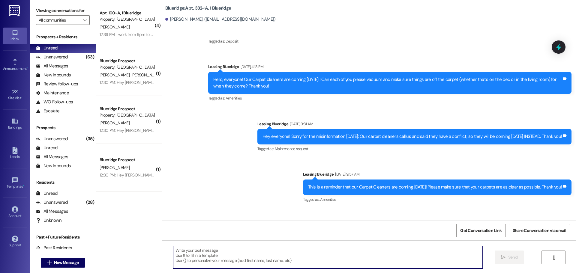
click at [250, 260] on textarea at bounding box center [328, 257] width 310 height 23
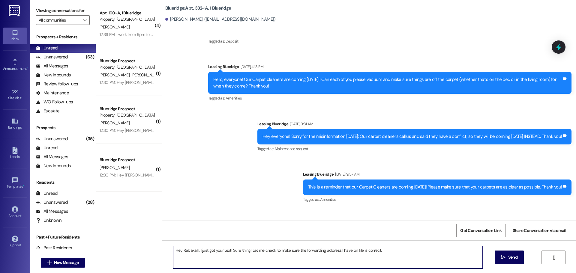
click at [187, 249] on textarea "Hey Rebakah, I just got your text! Sure thing! Let me check to make sure the fo…" at bounding box center [328, 257] width 310 height 23
drag, startPoint x: 246, startPoint y: 250, endPoint x: 227, endPoint y: 253, distance: 19.1
click at [227, 253] on textarea "Hey Rebekah, I just got your text! Sure thing! Let me check to make sure the fo…" at bounding box center [328, 257] width 310 height 23
click at [368, 253] on textarea "Hey Rebekah, I just got your text! Let me check to make sure the forwarding add…" at bounding box center [328, 257] width 310 height 23
type textarea "Hey Rebekah, I just got your text! Let me check to make sure the forwarding add…"
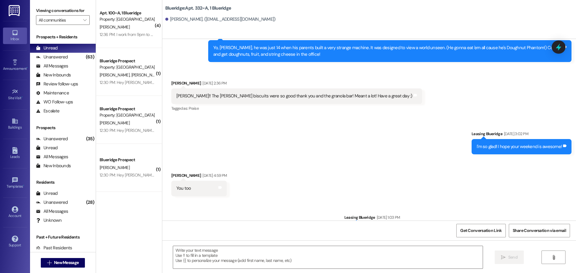
scroll to position [6024, 0]
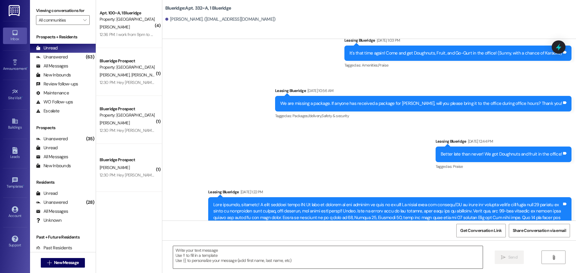
click at [297, 264] on textarea at bounding box center [328, 257] width 310 height 23
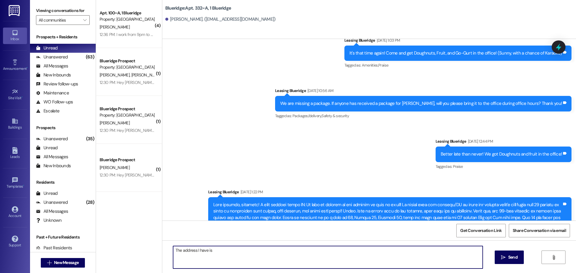
paste textarea "665 CANYON SPRINGS DR REXBURG, IDAHO 83440-4912"
drag, startPoint x: 216, startPoint y: 249, endPoint x: 247, endPoint y: 248, distance: 31.5
click at [247, 248] on textarea "The address I have is 665 CANYON SPRINGS DR REXBURG, IDAHO 83440-4912" at bounding box center [328, 257] width 310 height 23
click at [317, 255] on textarea "The address I have is 665 Canyon Springs Dr, Rexburg, ID 83440" at bounding box center [328, 257] width 310 height 23
type textarea "The address I have is 665 Canyon Springs Dr, Rexburg, ID 83440. Does that look …"
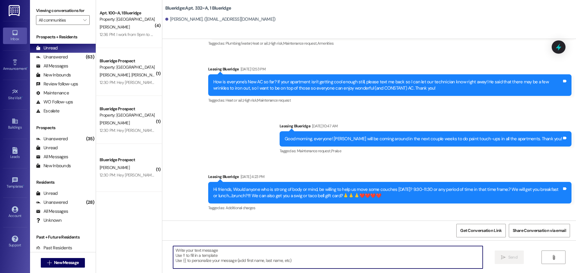
scroll to position [9925, 0]
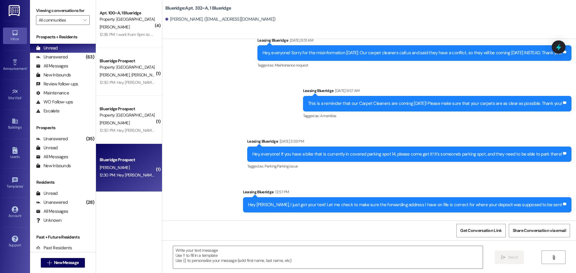
click at [137, 148] on div "Blueridge Prospect B. Marteeny 12:30 PM: Hey Ian this is Rebekah Bosco. I am ju…" at bounding box center [129, 168] width 66 height 48
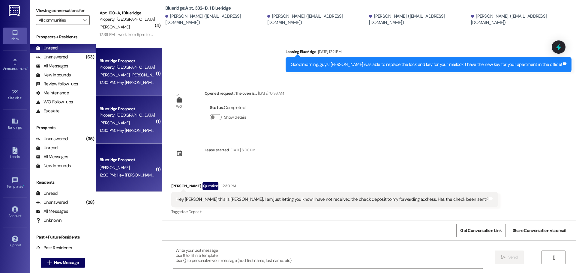
scroll to position [186, 0]
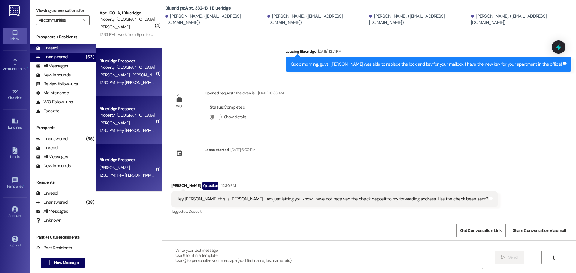
click at [60, 57] on div "Unanswered" at bounding box center [52, 57] width 32 height 6
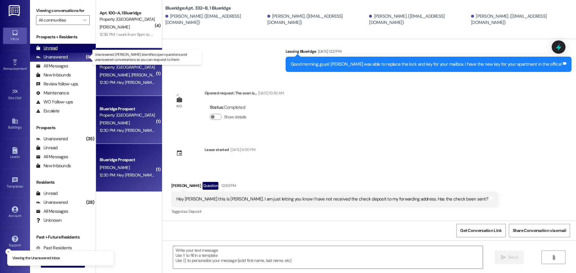
click at [59, 50] on div "Unread (0)" at bounding box center [63, 48] width 66 height 9
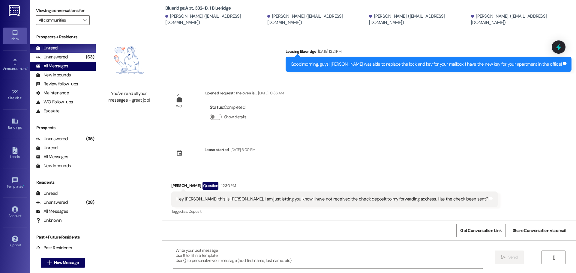
click at [78, 66] on div "All Messages (undefined)" at bounding box center [63, 66] width 66 height 9
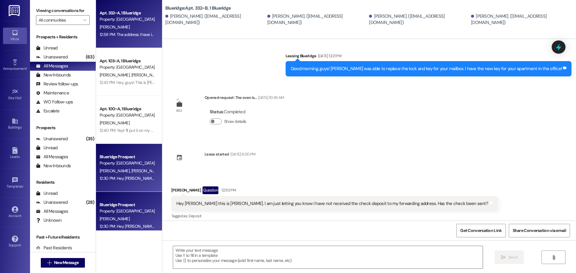
scroll to position [185, 0]
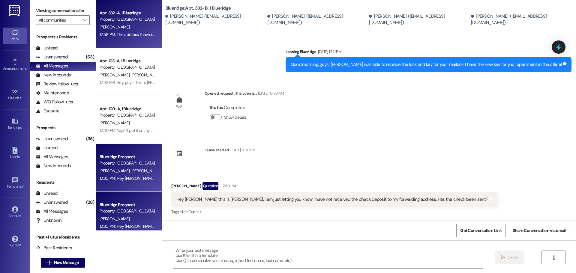
click at [110, 34] on div "12:58 PM: The address I have is 665 Canyon Springs Dr, Rexburg, ID 83440. Does …" at bounding box center [163, 34] width 126 height 5
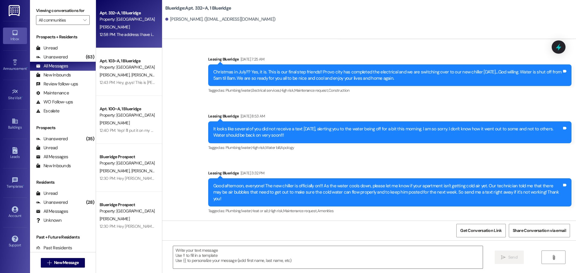
scroll to position [9925, 0]
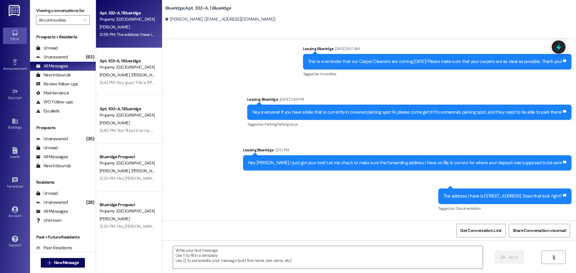
scroll to position [9967, 0]
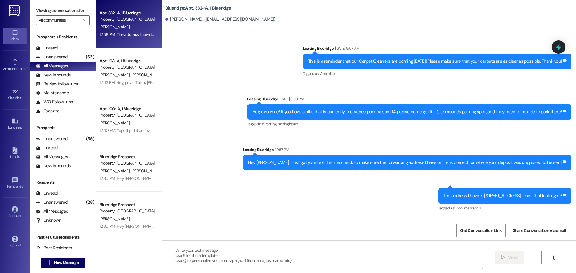
click at [319, 254] on textarea at bounding box center [328, 257] width 310 height 23
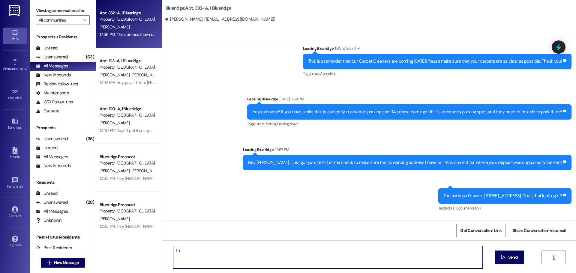
type textarea "T"
click at [195, 250] on textarea "Okay, good! FOr the checks, they" at bounding box center [328, 257] width 310 height 23
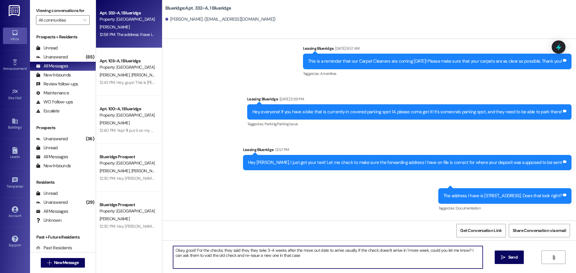
type textarea "Okay, good! For the checks, they said they they take 3-4 weeks after the move o…"
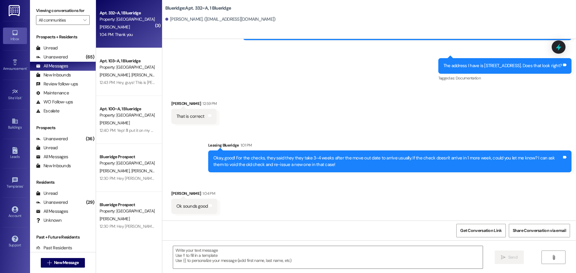
scroll to position [10099, 0]
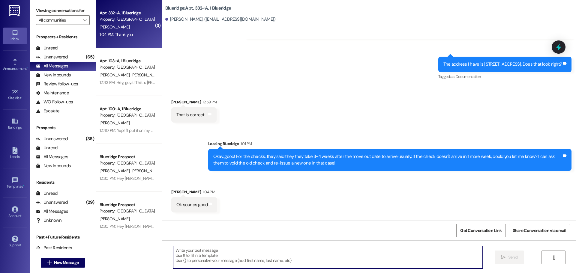
click at [260, 260] on textarea at bounding box center [328, 257] width 310 height 23
type textarea "Yeah, no problem!"
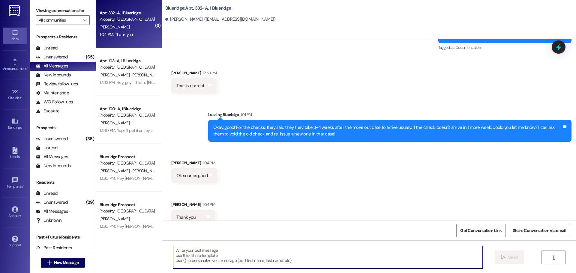
scroll to position [10141, 0]
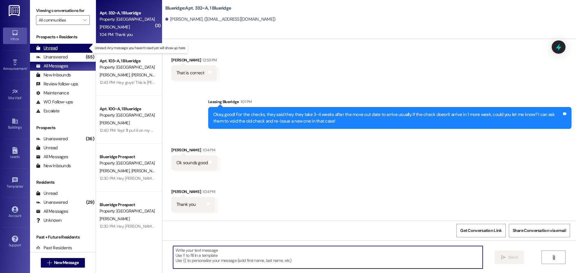
click at [67, 50] on div "Unread (0)" at bounding box center [63, 48] width 66 height 9
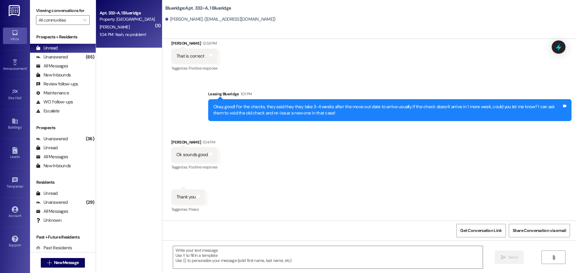
scroll to position [10159, 0]
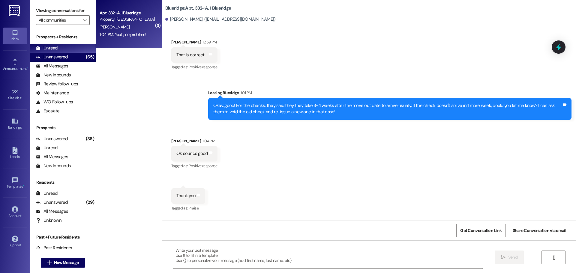
click at [44, 56] on div "Unanswered" at bounding box center [52, 57] width 32 height 6
click at [45, 52] on div "Unread (0)" at bounding box center [63, 48] width 66 height 9
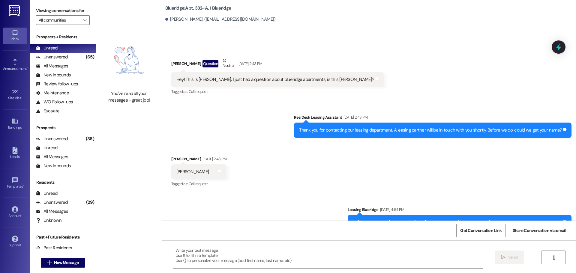
scroll to position [10117, 0]
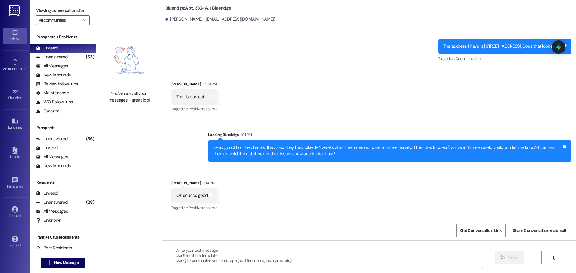
click at [531, 118] on div "Sent via SMS Leasing Blueridge 1:01 PM Okay, good! For the checks, they said th…" at bounding box center [369, 142] width 414 height 48
click at [250, 207] on div "Received via SMS Rebekah Bosco 1:04 PM Ok sounds good Tags and notes Tagged as:…" at bounding box center [369, 213] width 414 height 93
click at [519, 179] on div "Received via SMS Rebekah Bosco 1:04 PM Ok sounds good Tags and notes Tagged as:…" at bounding box center [369, 213] width 414 height 93
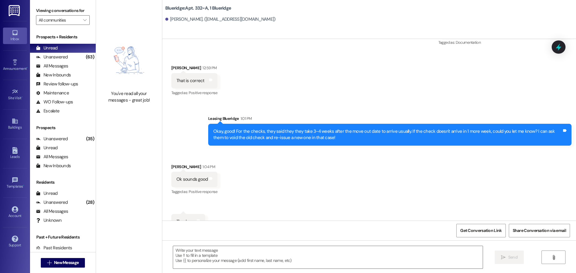
scroll to position [10159, 0]
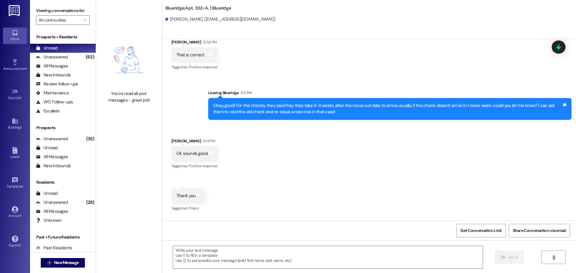
click at [281, 149] on div "Received via SMS Rebekah Bosco 1:04 PM Ok sounds good Tags and notes Tagged as:…" at bounding box center [369, 171] width 414 height 93
click at [299, 144] on div "Received via SMS Rebekah Bosco 1:04 PM Ok sounds good Tags and notes Tagged as:…" at bounding box center [369, 171] width 414 height 93
drag, startPoint x: 341, startPoint y: 122, endPoint x: 342, endPoint y: 118, distance: 4.5
click at [342, 125] on div "Received via SMS Rebekah Bosco 1:04 PM Ok sounds good Tags and notes Tagged as:…" at bounding box center [369, 171] width 414 height 93
click at [392, 161] on div "Received via SMS Rebekah Bosco 1:04 PM Ok sounds good Tags and notes Tagged as:…" at bounding box center [369, 171] width 414 height 93
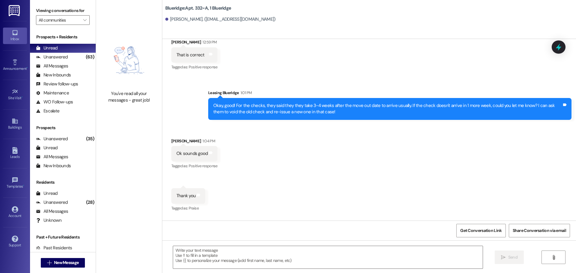
click at [310, 141] on div "Received via SMS Rebekah Bosco 1:04 PM Ok sounds good Tags and notes Tagged as:…" at bounding box center [369, 171] width 414 height 93
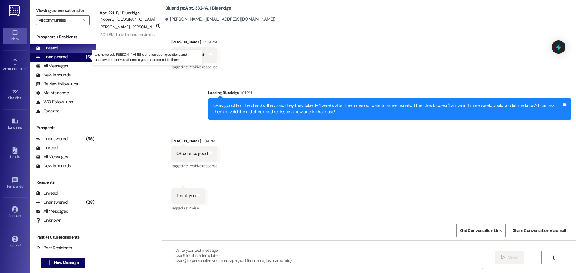
click at [61, 54] on div "Unanswered" at bounding box center [52, 57] width 32 height 6
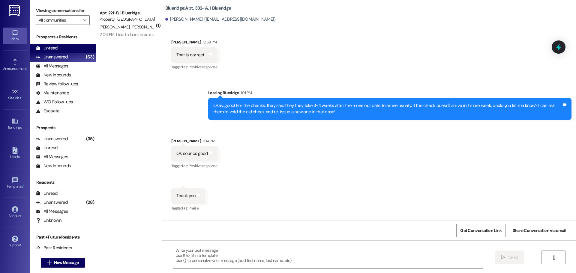
click at [62, 49] on div "Unread (0)" at bounding box center [63, 48] width 66 height 9
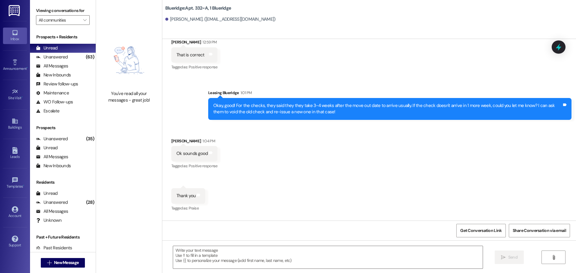
click at [506, 125] on div "Received via SMS Rebekah Bosco 1:04 PM Ok sounds good Tags and notes Tagged as:…" at bounding box center [369, 171] width 414 height 93
click at [65, 68] on div "All Messages" at bounding box center [52, 66] width 32 height 6
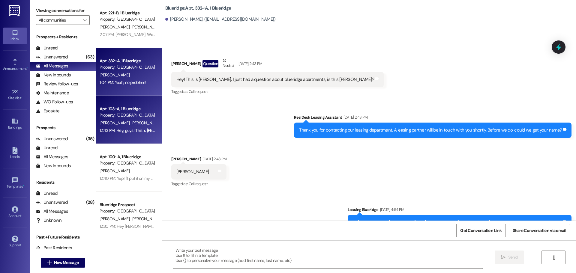
scroll to position [10117, 0]
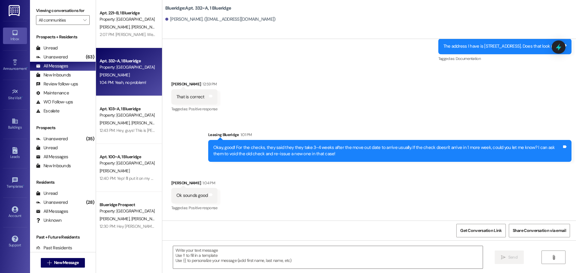
click at [18, 15] on img at bounding box center [15, 10] width 12 height 11
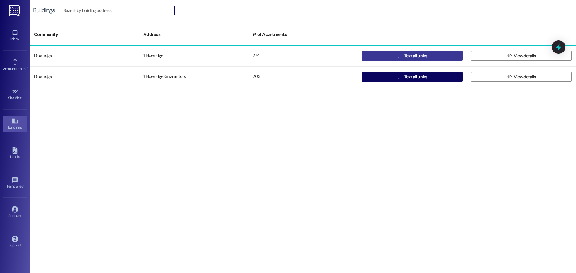
click at [448, 60] on button " Text all units" at bounding box center [412, 56] width 101 height 10
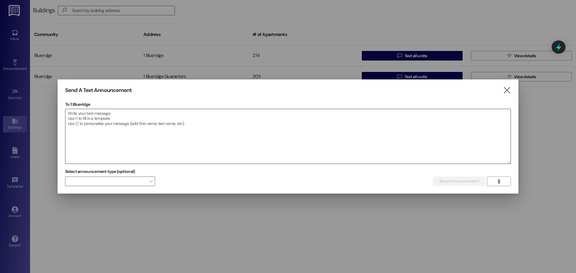
click at [203, 122] on textarea at bounding box center [287, 136] width 445 height 55
click at [502, 138] on textarea "Hey, everyone." at bounding box center [287, 136] width 445 height 55
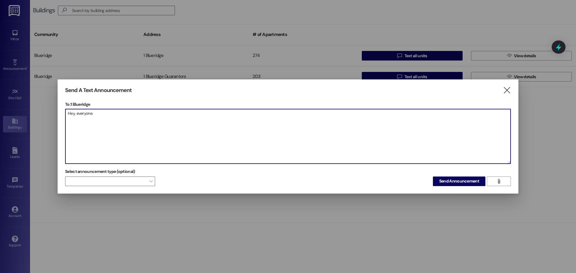
click at [285, 118] on textarea "Hey, everyone." at bounding box center [287, 136] width 445 height 55
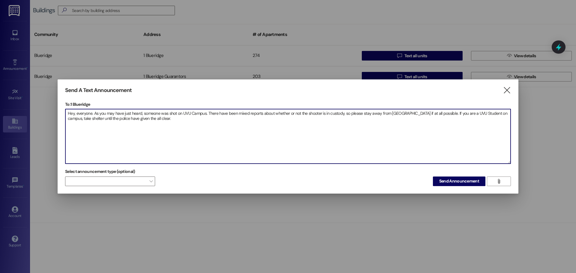
click at [381, 144] on textarea "Hey, everyone. As you may have just heard, someone was shot on UVU Campus. Ther…" at bounding box center [287, 136] width 445 height 55
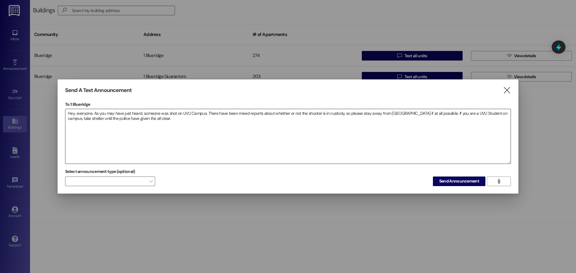
click at [242, 151] on textarea "Hey, everyone. As you may have just heard, someone was shot on UVU Campus. Ther…" at bounding box center [287, 136] width 445 height 55
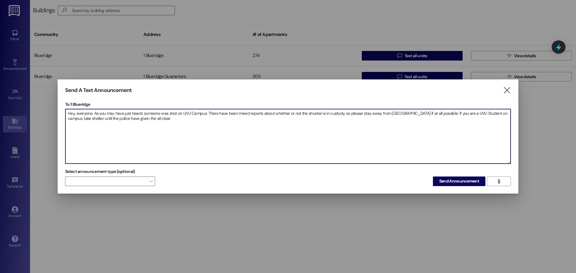
click at [440, 116] on textarea "Hey, everyone. As you may have just heard, someone was shot on UVU Campus. Ther…" at bounding box center [287, 136] width 445 height 55
click at [441, 113] on textarea "Hey, everyone. As you may have just heard, someone was shot on UVU Campus. Ther…" at bounding box center [287, 136] width 445 height 55
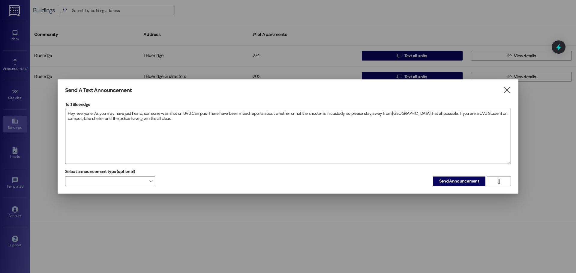
click at [503, 134] on textarea "Hey, everyone. As you may have just heard, someone was shot on UVU Campus. Ther…" at bounding box center [287, 136] width 445 height 55
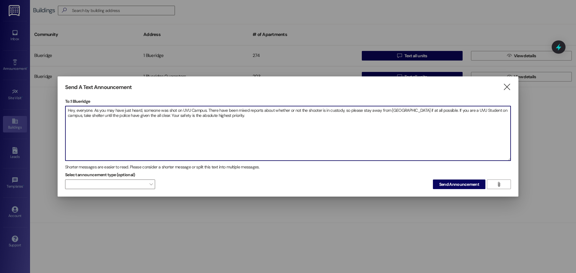
drag, startPoint x: 370, startPoint y: 121, endPoint x: 51, endPoint y: 110, distance: 319.7
click at [51, 110] on div "Send A Text Announcement  To: 1 Blueridge  Drop image file here Hey, everyone…" at bounding box center [288, 136] width 576 height 273
click at [271, 129] on textarea "Hey, everyone. As you may have just heard, someone was shot on UVU Campus. Ther…" at bounding box center [287, 133] width 445 height 55
click at [273, 135] on textarea "Hey, everyone. As you may have just heard, someone was shot on UVU Campus. Ther…" at bounding box center [287, 133] width 445 height 55
click at [408, 128] on textarea "Hey, everyone. As you may have just heard, someone was shot on UVU Campus. Ther…" at bounding box center [287, 133] width 445 height 55
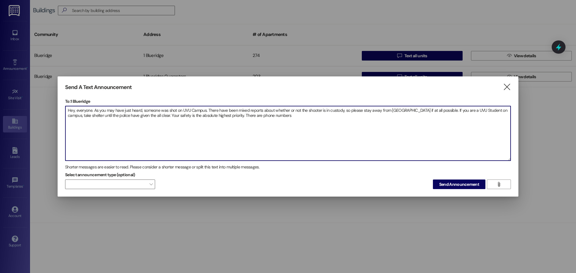
click at [230, 115] on textarea "Hey, everyone. As you may have just heard, someone was shot on UVU Campus. Ther…" at bounding box center [287, 133] width 445 height 55
click at [424, 118] on textarea "Hey, everyone. As you may have just heard, someone was shot on UVU Campus. Ther…" at bounding box center [287, 133] width 445 height 55
click at [387, 115] on textarea "Hey, everyone. As you may have just heard, someone was shot on UVU Campus. Ther…" at bounding box center [287, 133] width 445 height 55
drag, startPoint x: 259, startPoint y: 135, endPoint x: 0, endPoint y: 77, distance: 264.9
click at [0, 77] on div "Send A Text Announcement  To: 1 Blueridge  Drop image file here Hey, everyone…" at bounding box center [288, 136] width 576 height 273
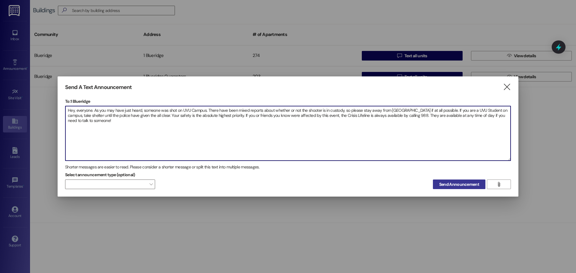
type textarea "Hey, everyone. As you may have just heard, someone was shot on UVU Campus. Ther…"
click at [447, 182] on span "Send Announcement" at bounding box center [459, 185] width 40 height 6
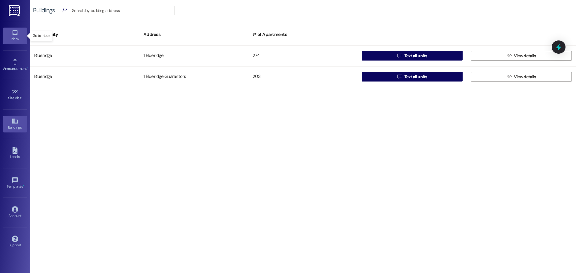
click at [11, 34] on link "Inbox" at bounding box center [15, 36] width 24 height 16
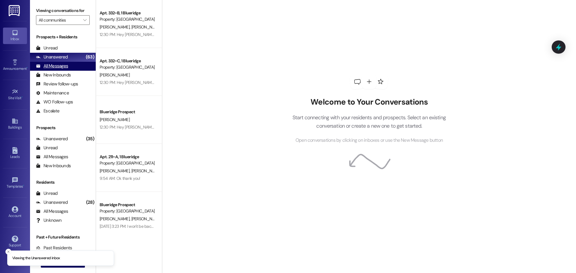
click at [45, 68] on div "All Messages" at bounding box center [52, 66] width 32 height 6
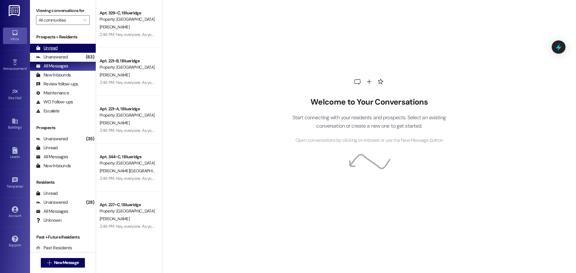
click at [58, 49] on div "Unread (0)" at bounding box center [63, 48] width 66 height 9
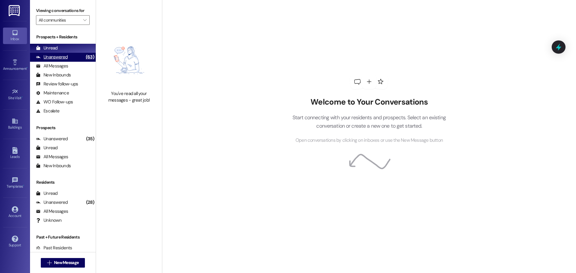
click at [40, 59] on icon at bounding box center [38, 57] width 5 height 5
click at [44, 49] on div "Unread" at bounding box center [47, 48] width 22 height 6
click at [60, 56] on div "Unanswered" at bounding box center [52, 57] width 32 height 6
click at [61, 47] on div "Unread (0)" at bounding box center [63, 48] width 66 height 9
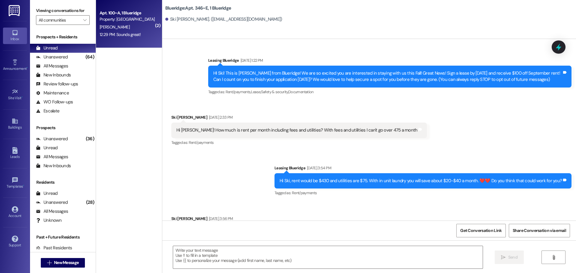
scroll to position [1033, 0]
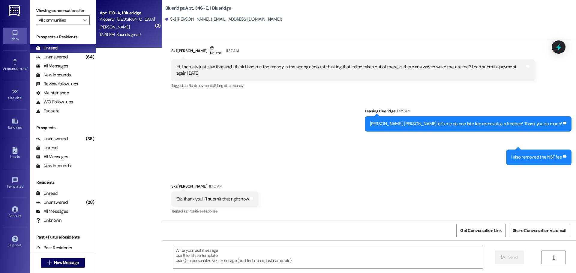
click at [130, 32] on div "12:29 PM: Sounds great! 12:29 PM: Sounds great!" at bounding box center [120, 34] width 41 height 5
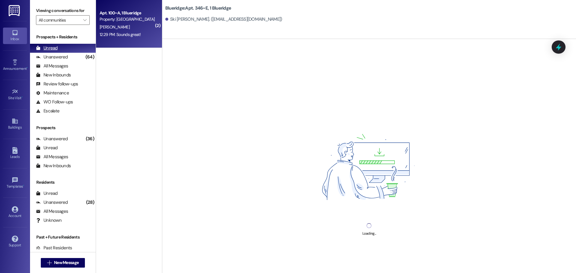
click at [74, 56] on div "Unanswered (64)" at bounding box center [63, 57] width 66 height 9
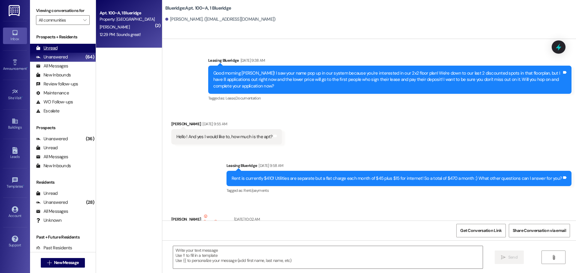
click at [68, 59] on div "Unanswered (64)" at bounding box center [63, 57] width 66 height 9
click at [68, 51] on div "Unread (0)" at bounding box center [63, 48] width 66 height 9
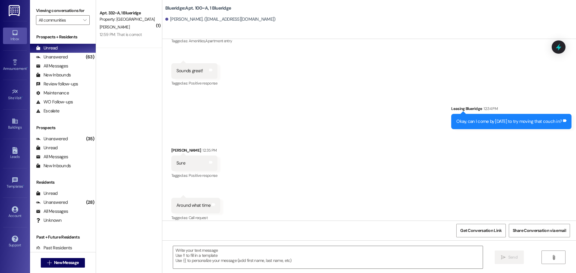
scroll to position [39452, 0]
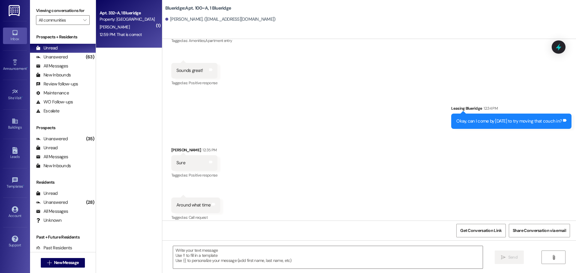
click at [128, 20] on div "Property: Blueridge" at bounding box center [128, 19] width 56 height 6
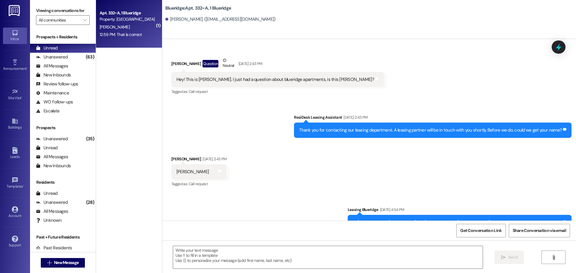
scroll to position [10159, 0]
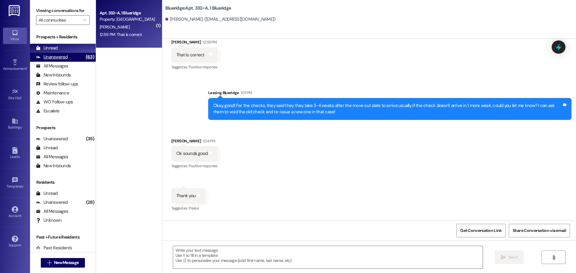
click at [50, 61] on div "Unanswered (63)" at bounding box center [63, 57] width 66 height 9
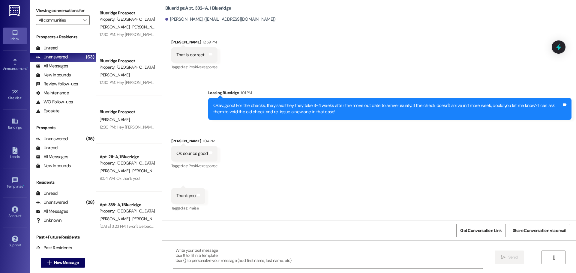
drag, startPoint x: 458, startPoint y: 154, endPoint x: 415, endPoint y: 149, distance: 44.1
click at [458, 154] on div "Received via SMS Rebekah Bosco 1:04 PM Ok sounds good Tags and notes Tagged as:…" at bounding box center [369, 171] width 414 height 93
click at [68, 48] on div "Unread (0)" at bounding box center [63, 48] width 66 height 9
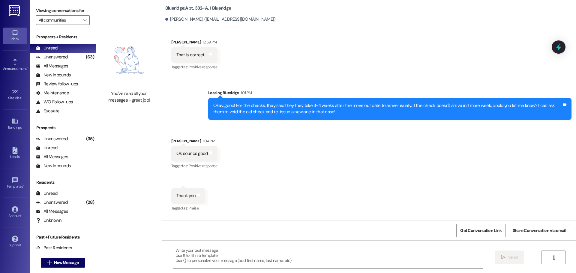
click at [254, 125] on div "Received via SMS Rebekah Bosco 1:04 PM Ok sounds good Tags and notes Tagged as:…" at bounding box center [369, 171] width 414 height 93
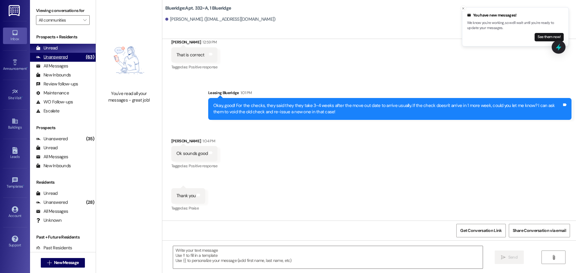
click at [65, 60] on div "Unanswered" at bounding box center [52, 57] width 32 height 6
click at [62, 47] on div "Unread (0)" at bounding box center [63, 48] width 66 height 9
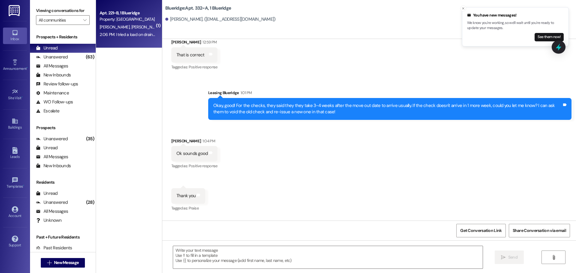
click at [131, 27] on span "S. Spencer" at bounding box center [147, 26] width 32 height 5
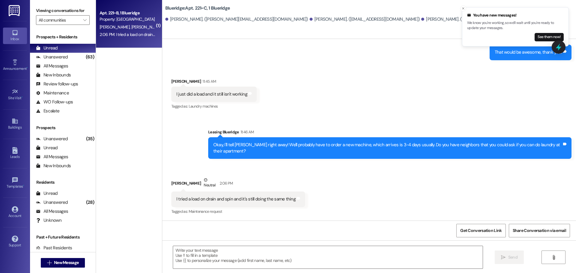
scroll to position [263, 0]
click at [230, 253] on textarea at bounding box center [328, 257] width 310 height 23
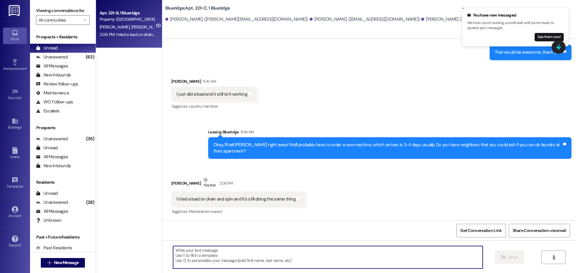
type textarea "O"
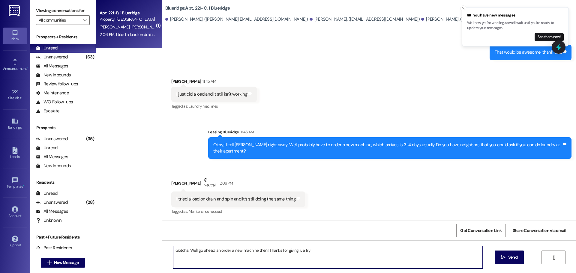
type textarea "Gotcha. We'll go ahead an order a new machine then! Thanks for giving it a try!"
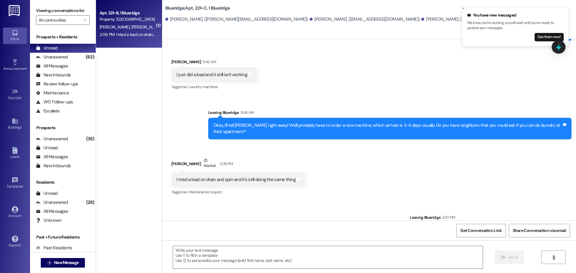
scroll to position [305, 0]
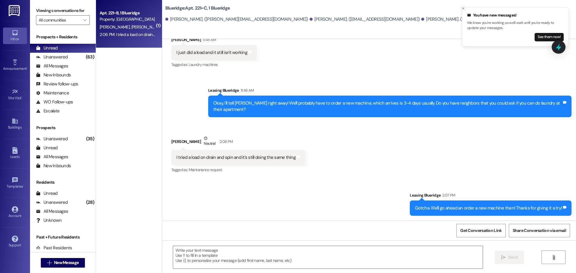
click at [463, 9] on icon "Close toast" at bounding box center [463, 9] width 4 height 4
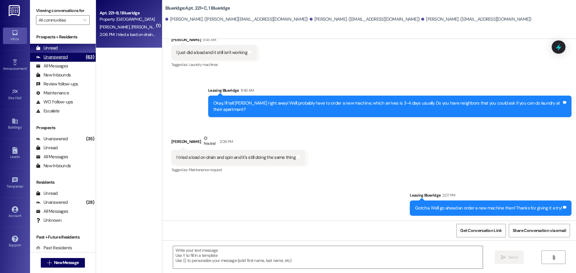
click at [69, 55] on div "Unanswered (63)" at bounding box center [63, 57] width 66 height 9
click at [69, 49] on div "Unread (0)" at bounding box center [63, 48] width 66 height 9
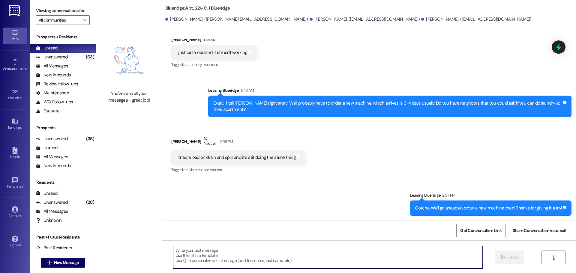
click at [417, 249] on textarea at bounding box center [328, 257] width 310 height 23
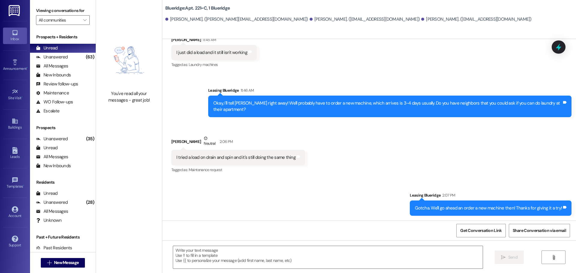
click at [537, 196] on div "Leasing Blueridge 2:07 PM" at bounding box center [491, 196] width 162 height 8
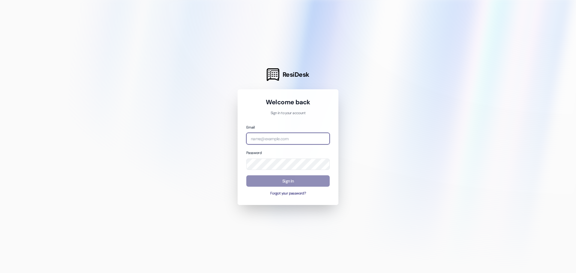
type input "[EMAIL_ADDRESS][DOMAIN_NAME]"
click at [289, 182] on button "Sign In" at bounding box center [287, 182] width 83 height 12
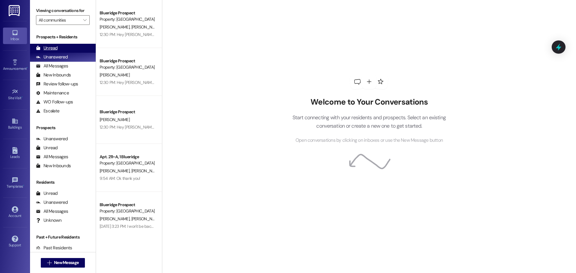
click at [73, 46] on div "Unread (0)" at bounding box center [63, 48] width 66 height 9
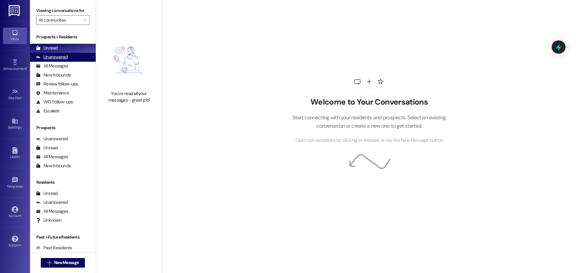
click at [61, 56] on div "Unanswered" at bounding box center [52, 57] width 32 height 6
click at [66, 45] on div "Unread (0)" at bounding box center [63, 48] width 66 height 9
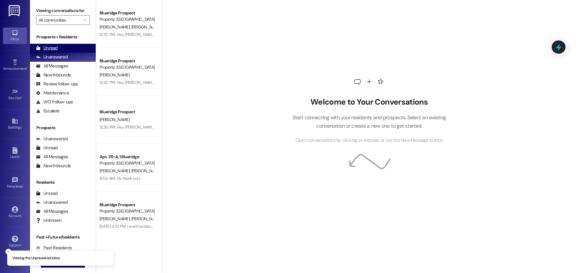
click at [70, 48] on div "Unread (0)" at bounding box center [63, 48] width 66 height 9
